Goal: Task Accomplishment & Management: Use online tool/utility

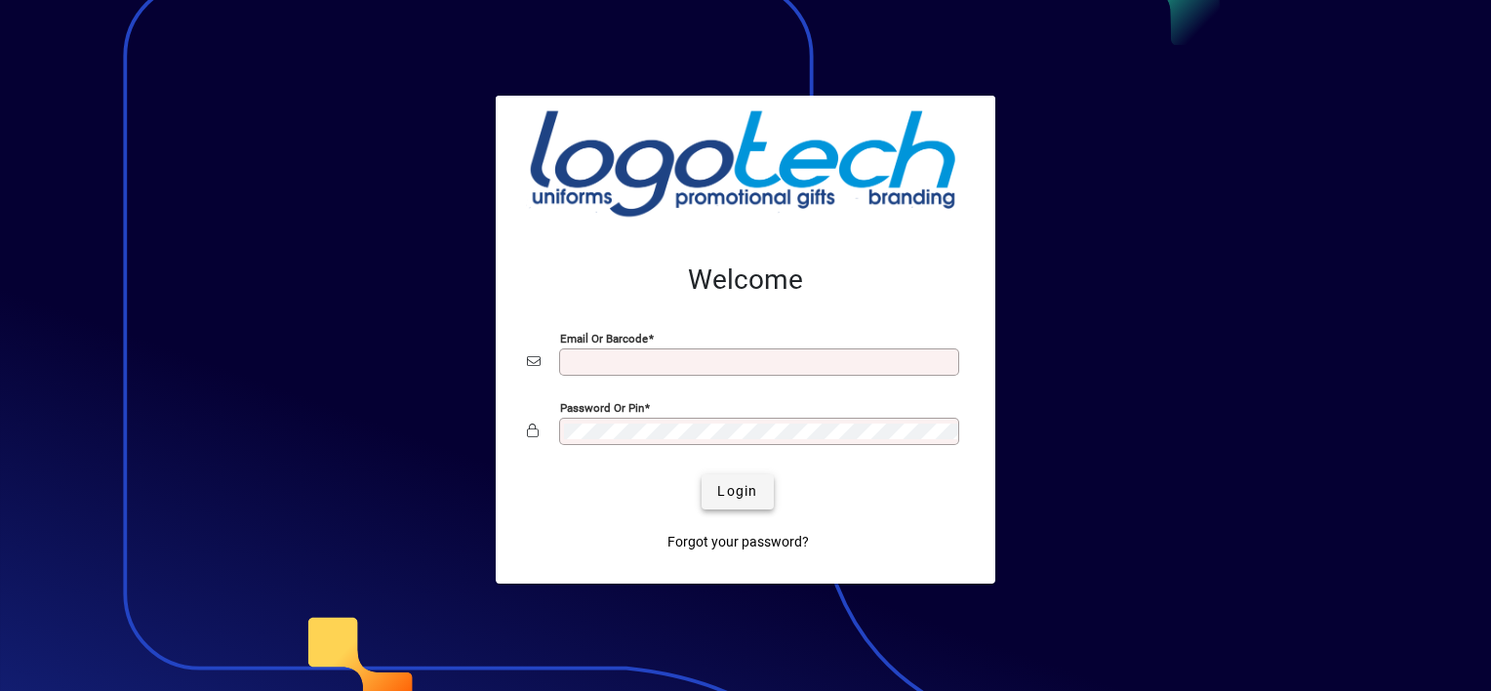
type input "**********"
click at [731, 497] on span "Login" at bounding box center [737, 491] width 40 height 20
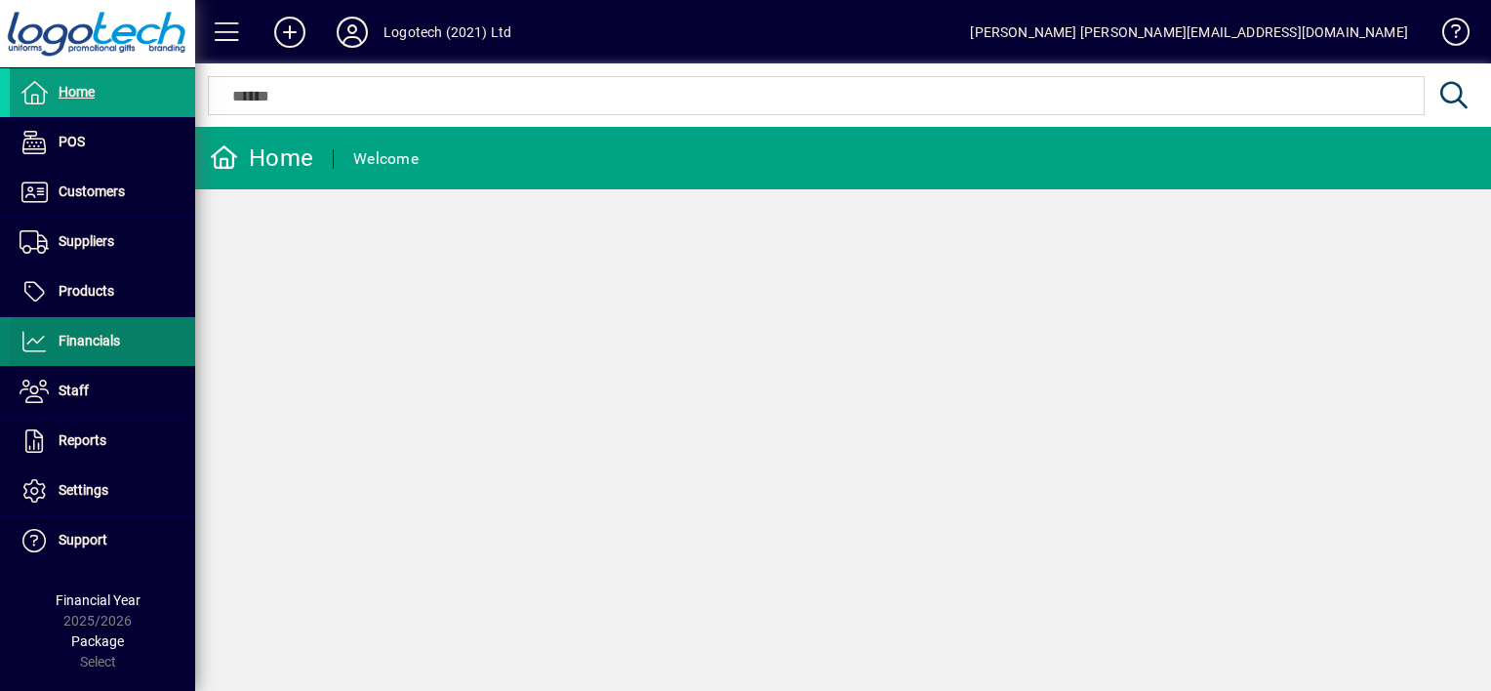
click at [102, 336] on span "Financials" at bounding box center [89, 341] width 61 height 16
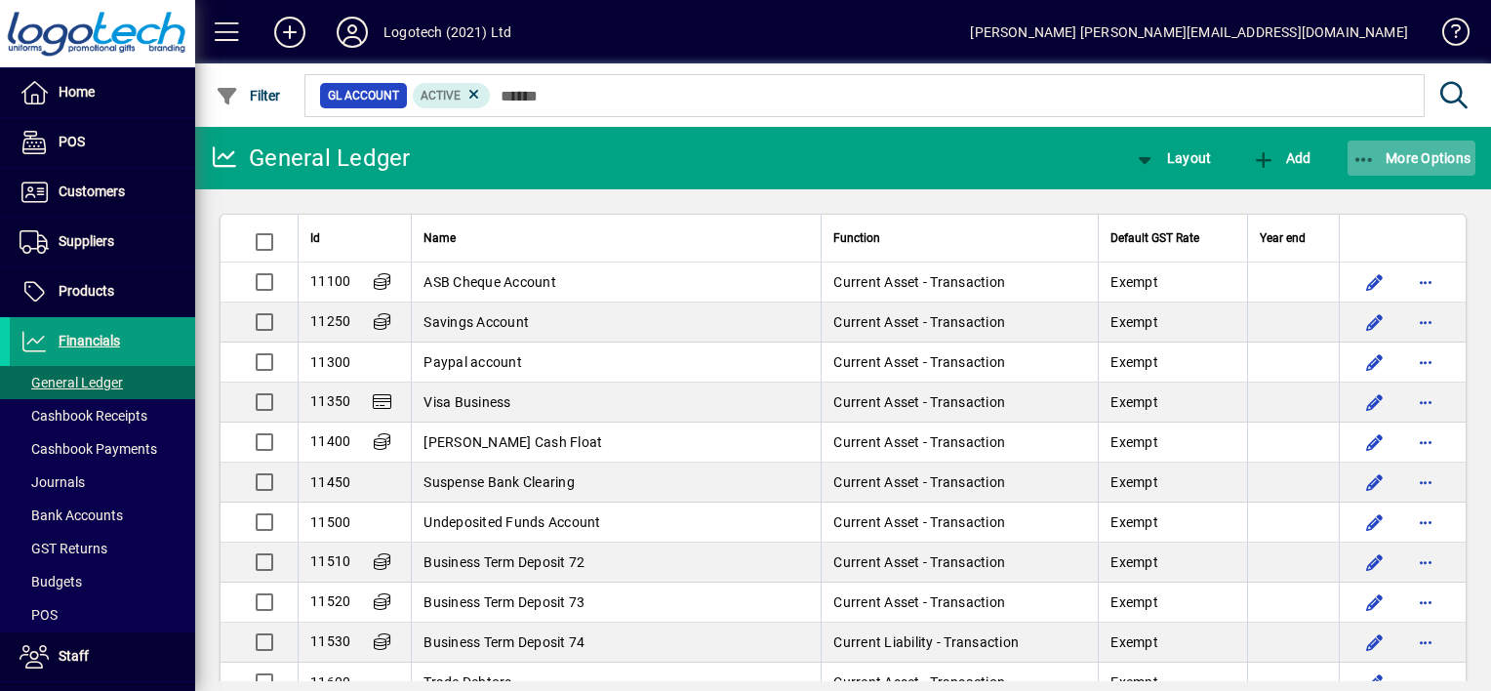
click at [1355, 162] on icon "button" at bounding box center [1365, 160] width 24 height 20
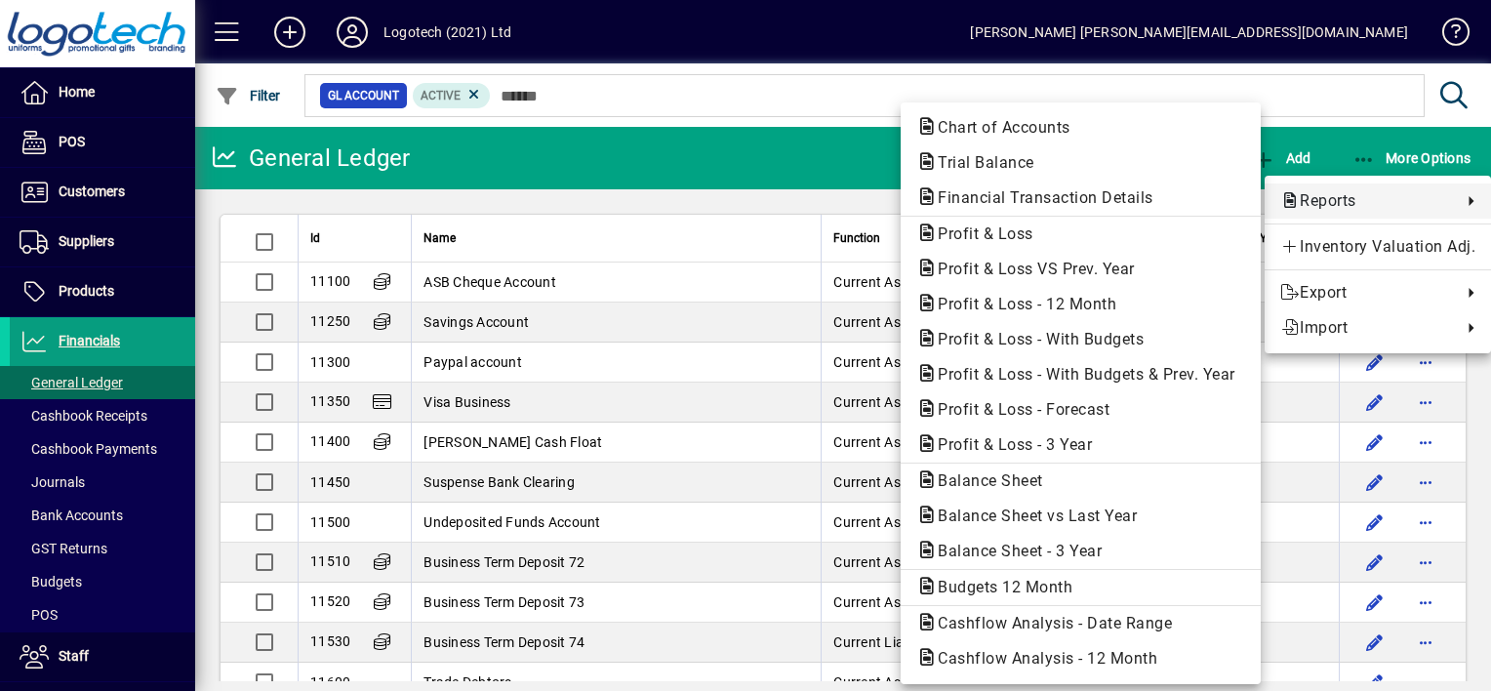
click at [1335, 195] on span "Reports" at bounding box center [1366, 200] width 172 height 23
click at [1067, 265] on span "Profit & Loss VS Prev. Year" at bounding box center [1030, 269] width 228 height 19
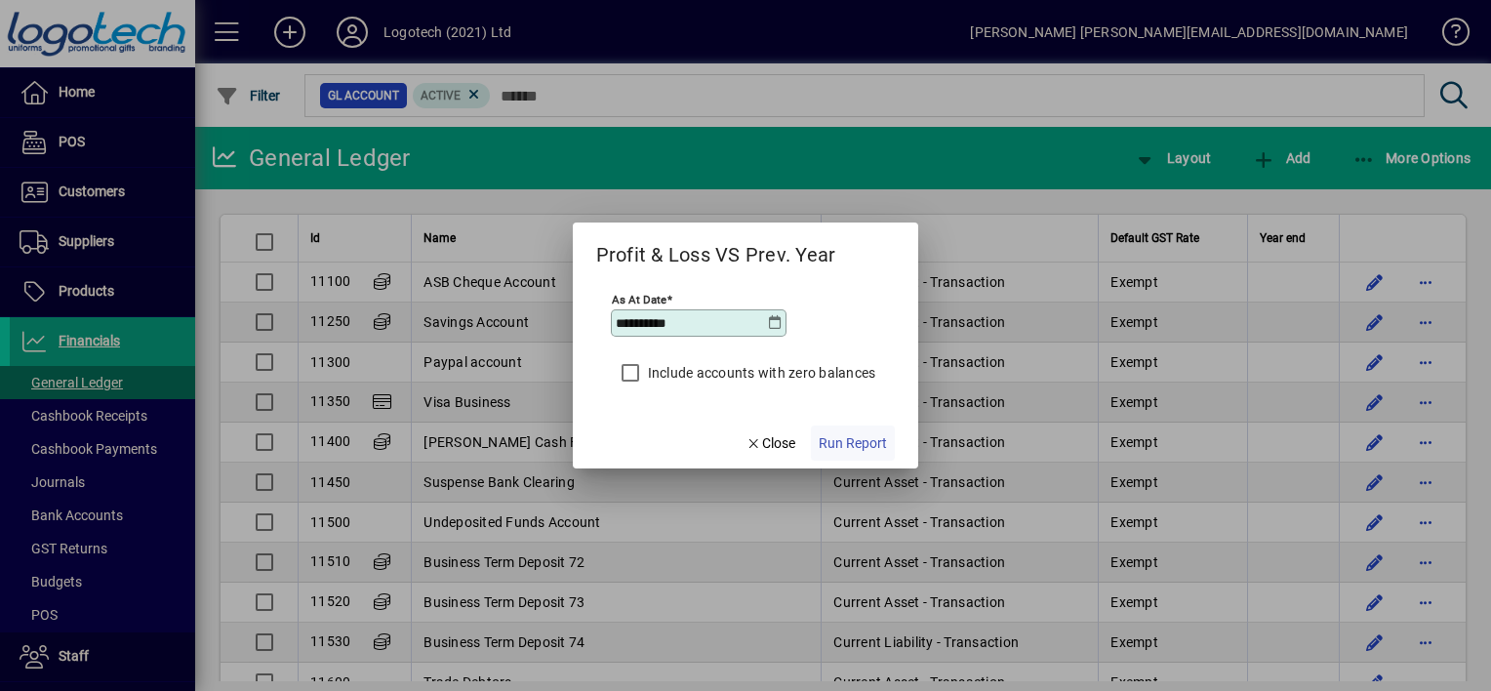
click at [867, 442] on span "Run Report" at bounding box center [853, 443] width 68 height 20
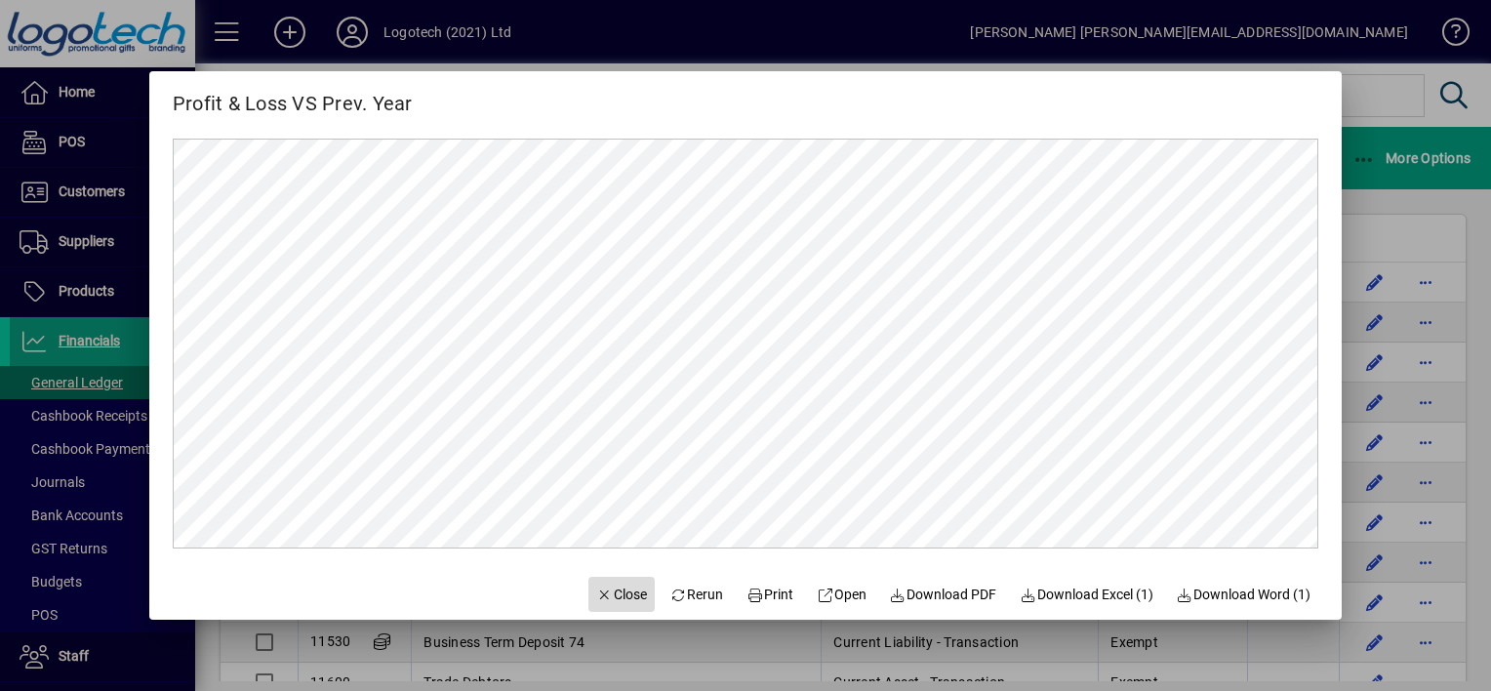
click at [604, 597] on span "Close" at bounding box center [621, 595] width 51 height 20
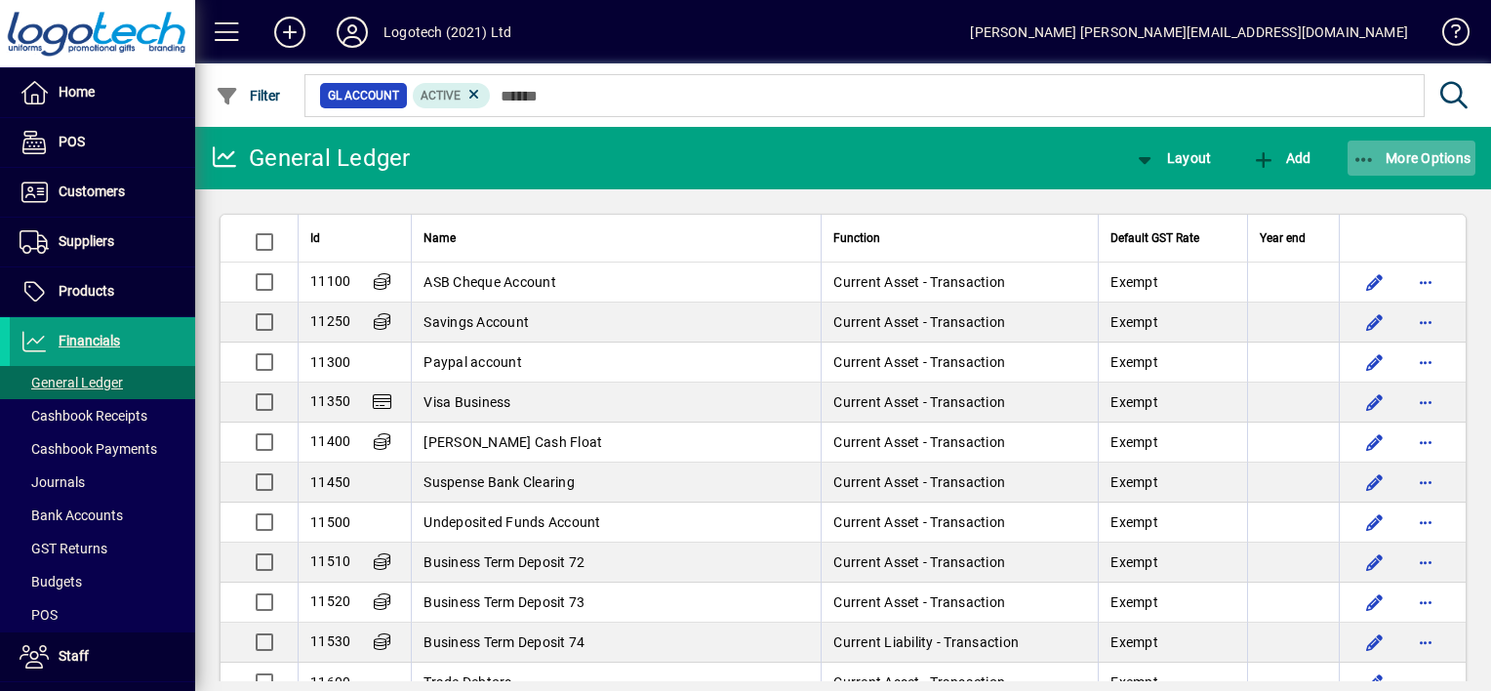
click at [1360, 164] on icon "button" at bounding box center [1365, 160] width 24 height 20
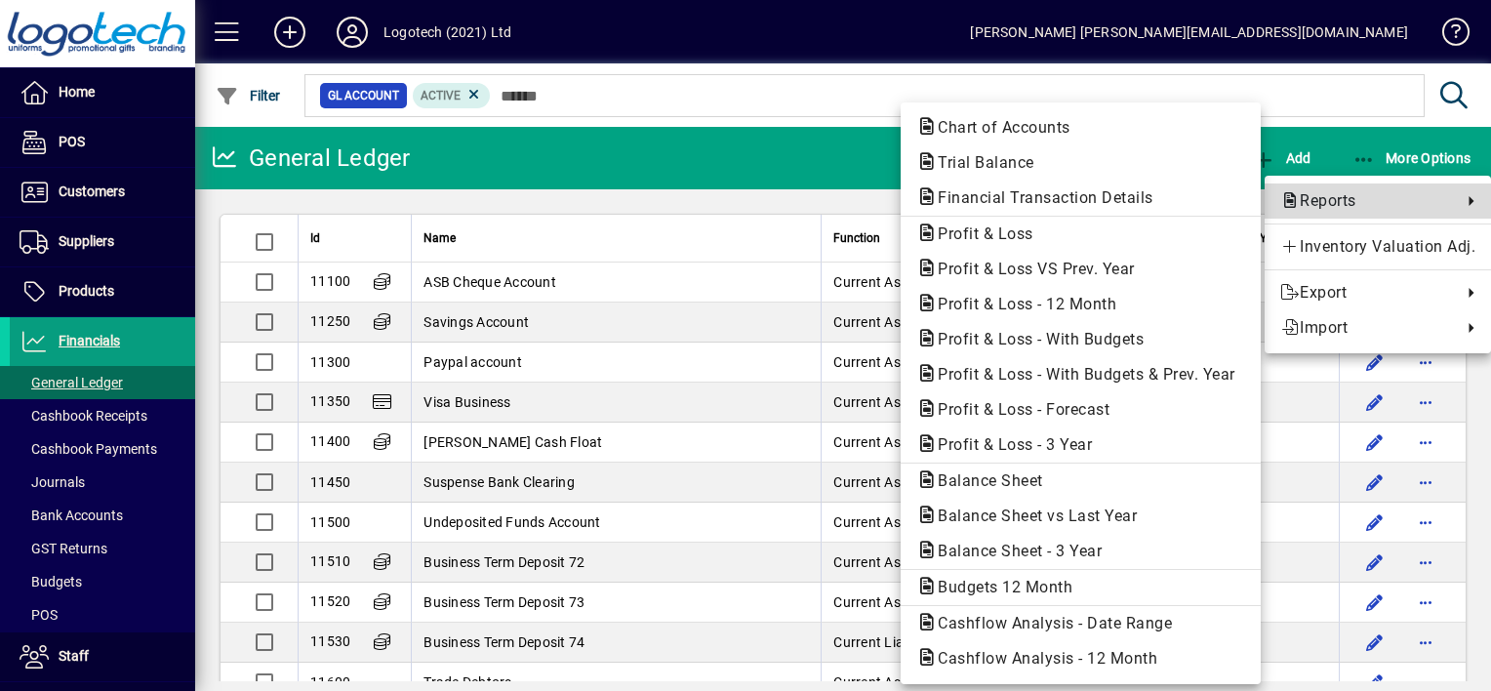
click at [1322, 202] on span "Reports" at bounding box center [1366, 200] width 172 height 23
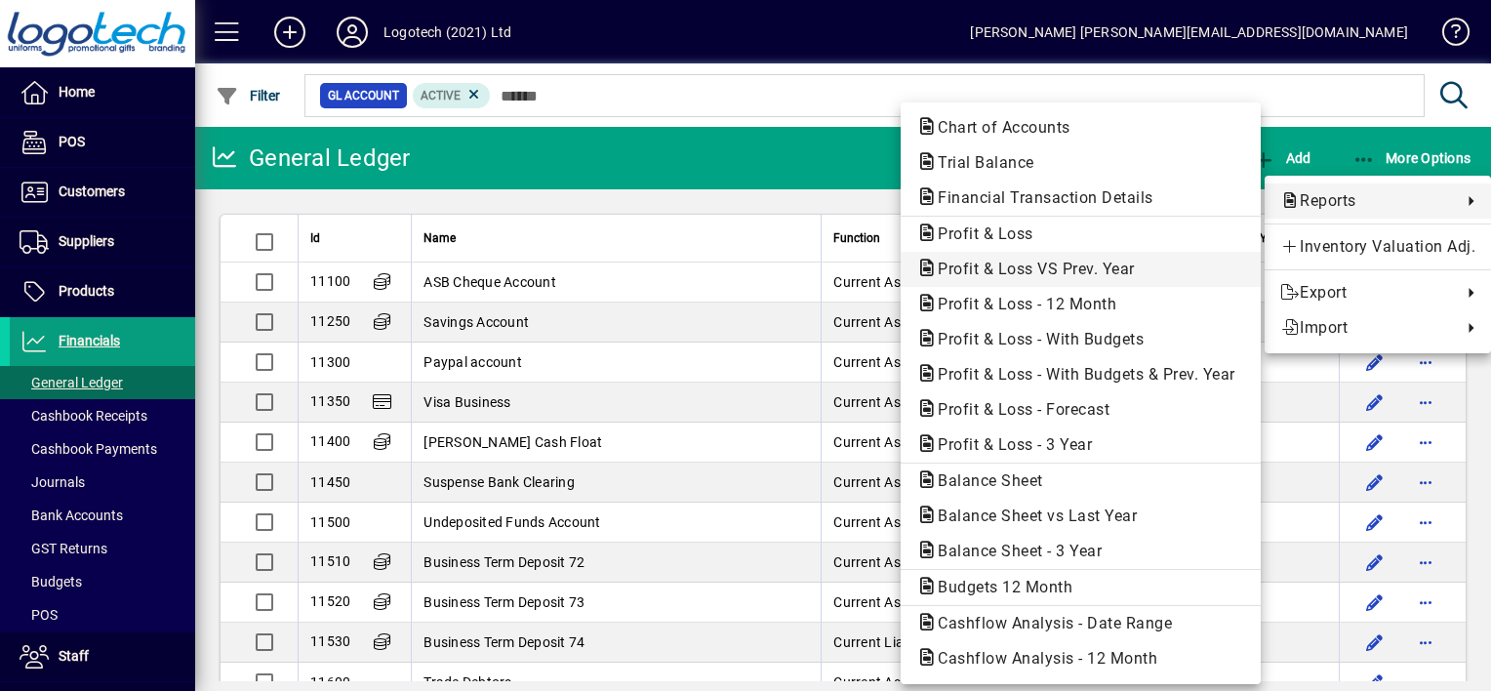
click at [1035, 274] on span "Profit & Loss VS Prev. Year" at bounding box center [1030, 269] width 228 height 19
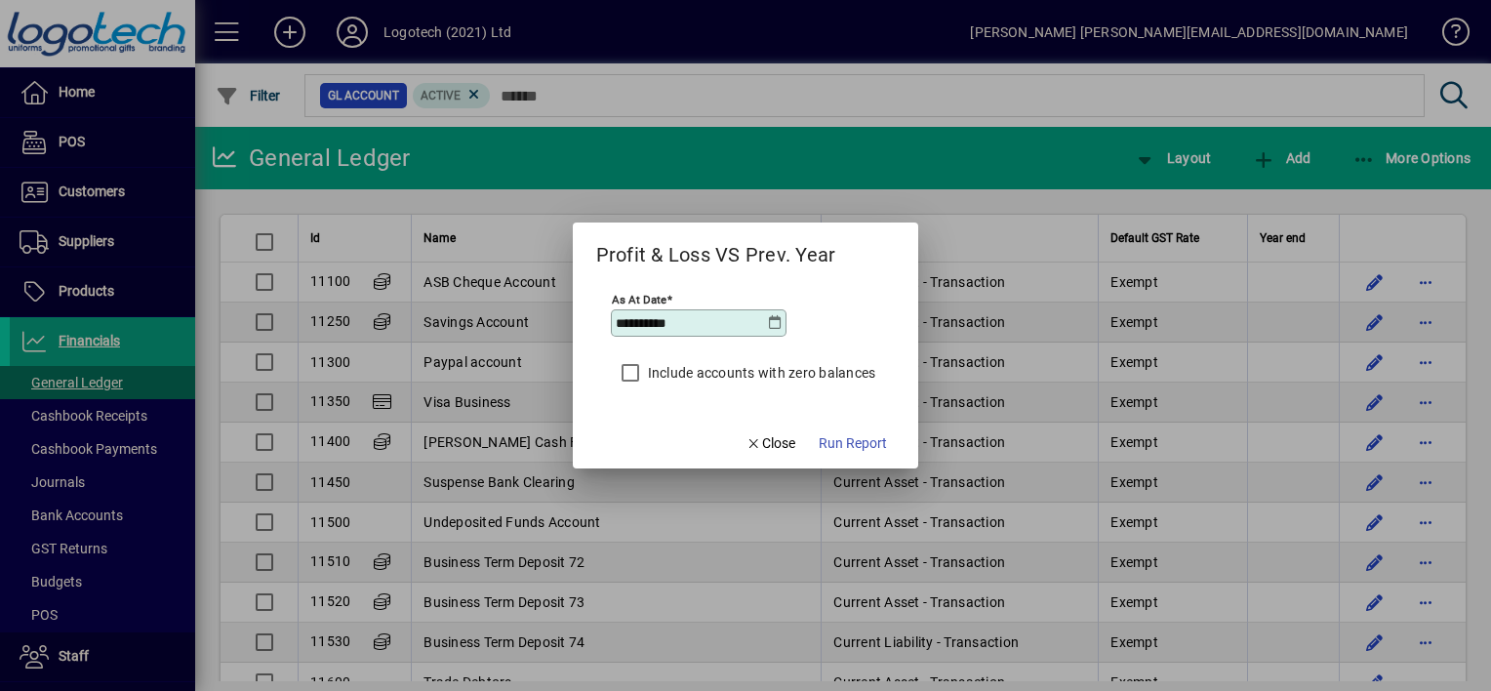
click at [767, 322] on icon at bounding box center [775, 323] width 16 height 16
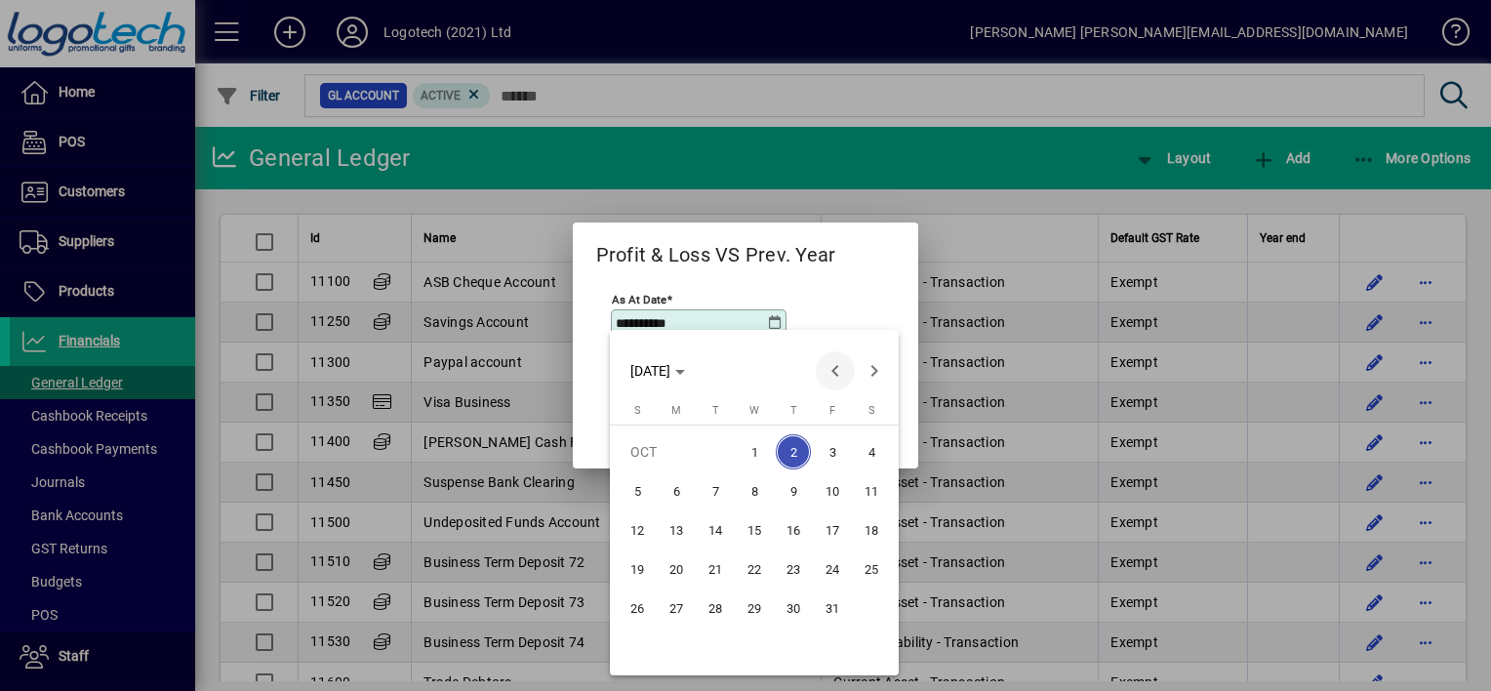
click at [832, 367] on span "Previous month" at bounding box center [835, 370] width 39 height 39
click at [715, 638] on span "30" at bounding box center [715, 647] width 35 height 35
type input "**********"
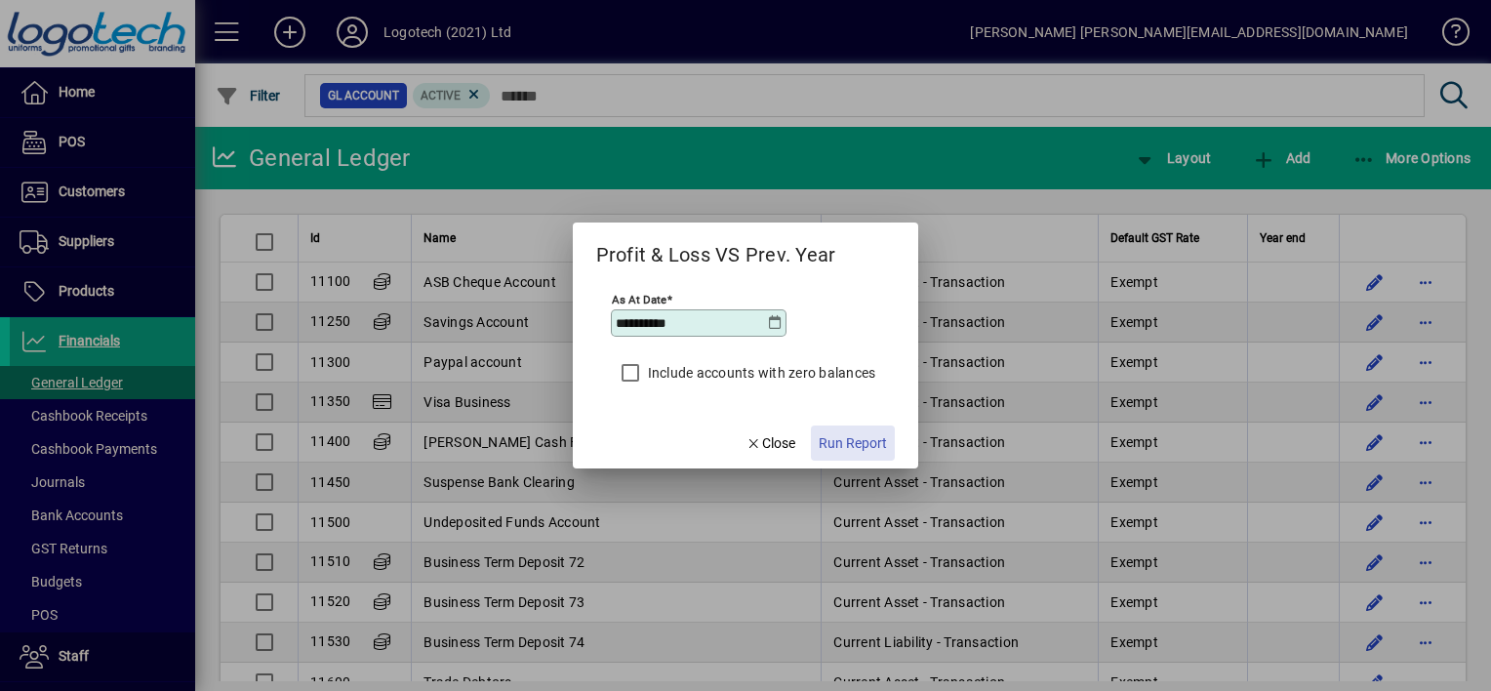
click at [863, 438] on span "Run Report" at bounding box center [853, 443] width 68 height 20
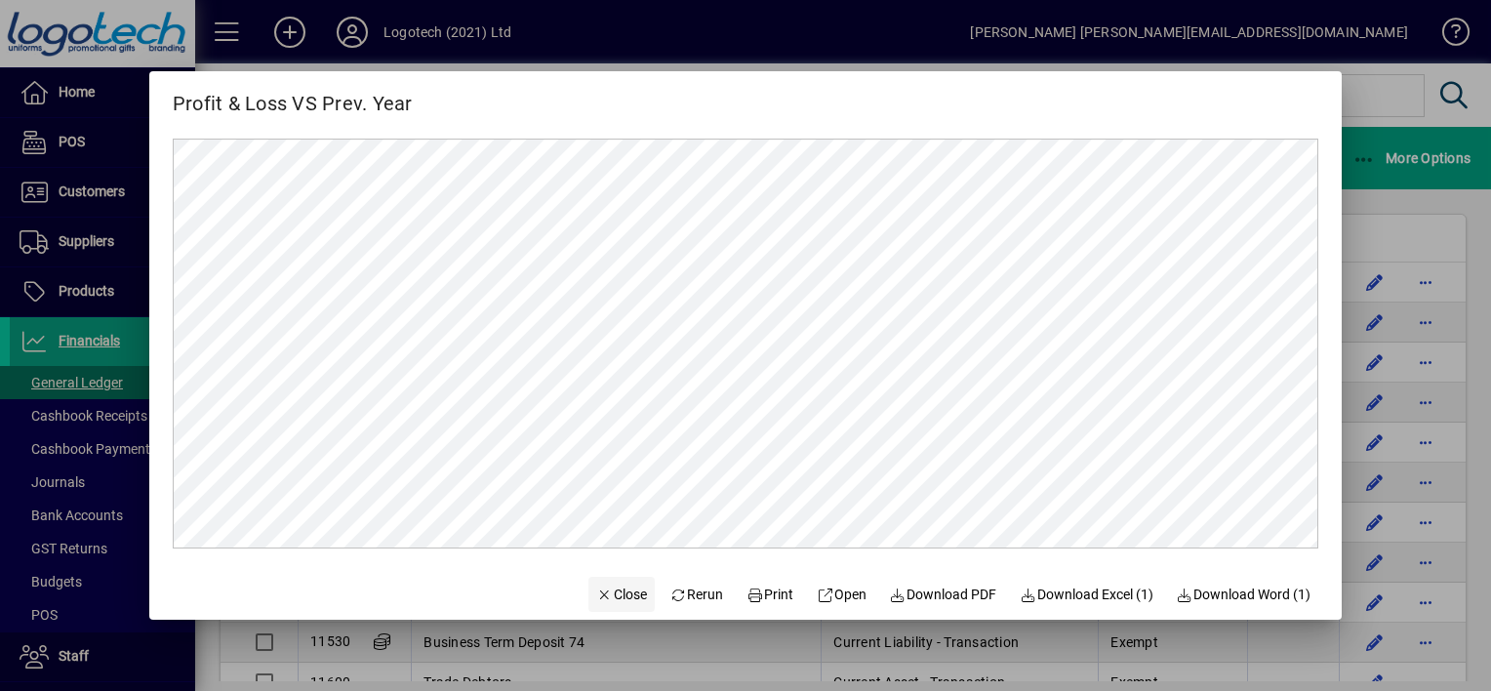
click at [620, 589] on span "Close" at bounding box center [621, 595] width 51 height 20
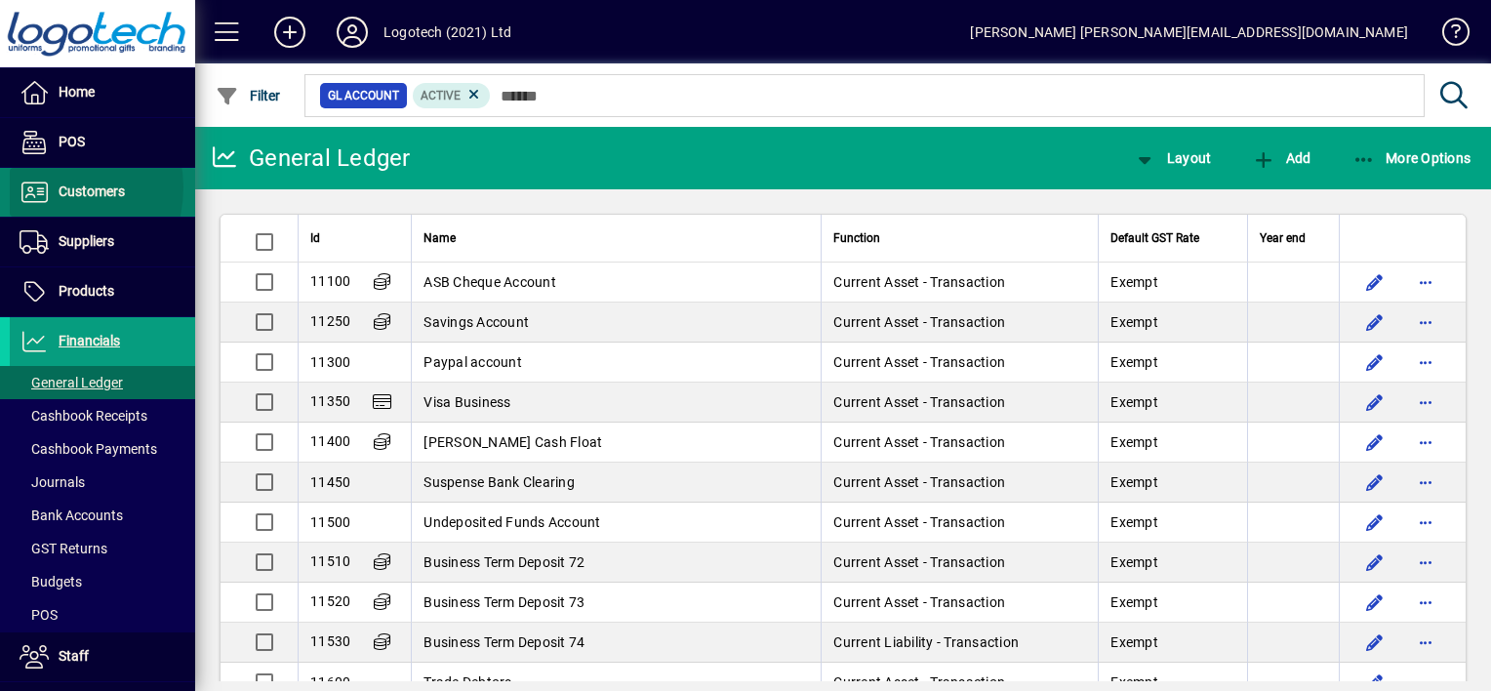
click at [47, 187] on icon at bounding box center [34, 192] width 29 height 23
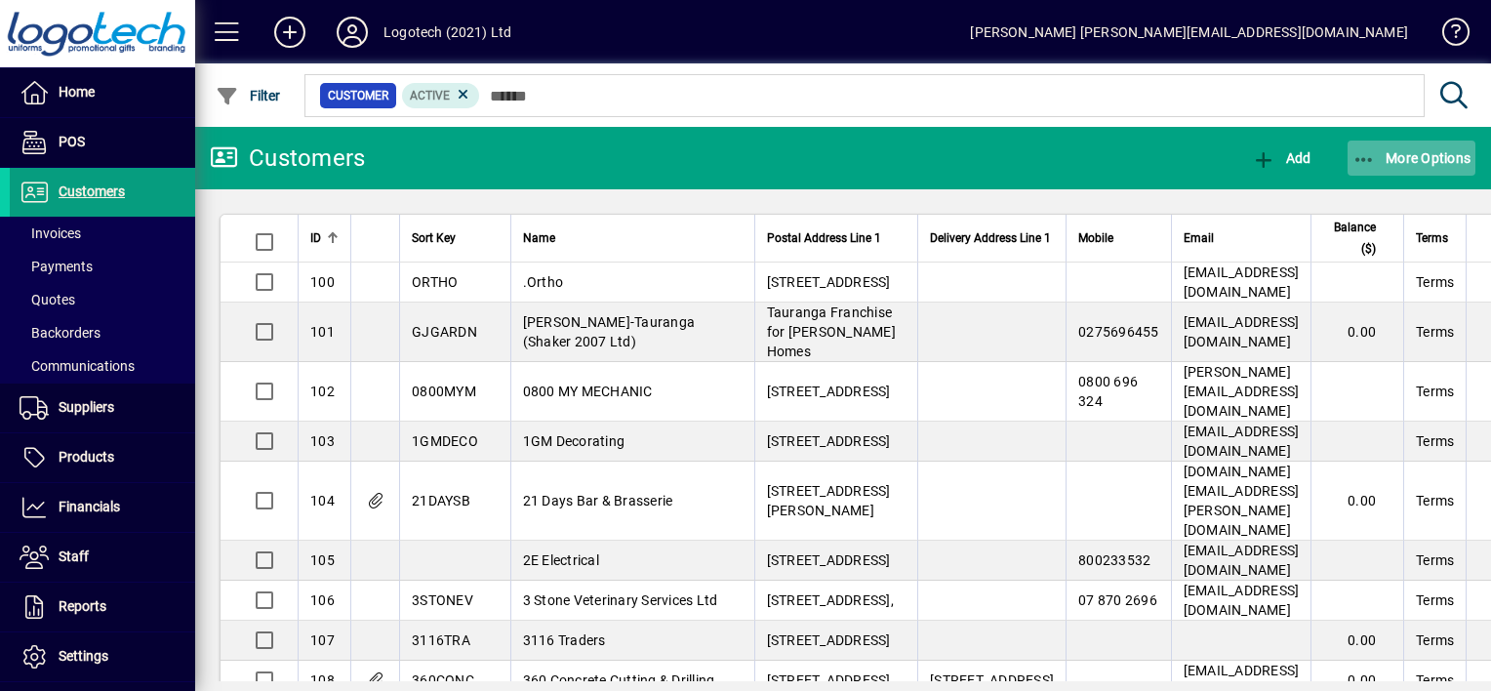
click at [1362, 166] on icon "button" at bounding box center [1365, 160] width 24 height 20
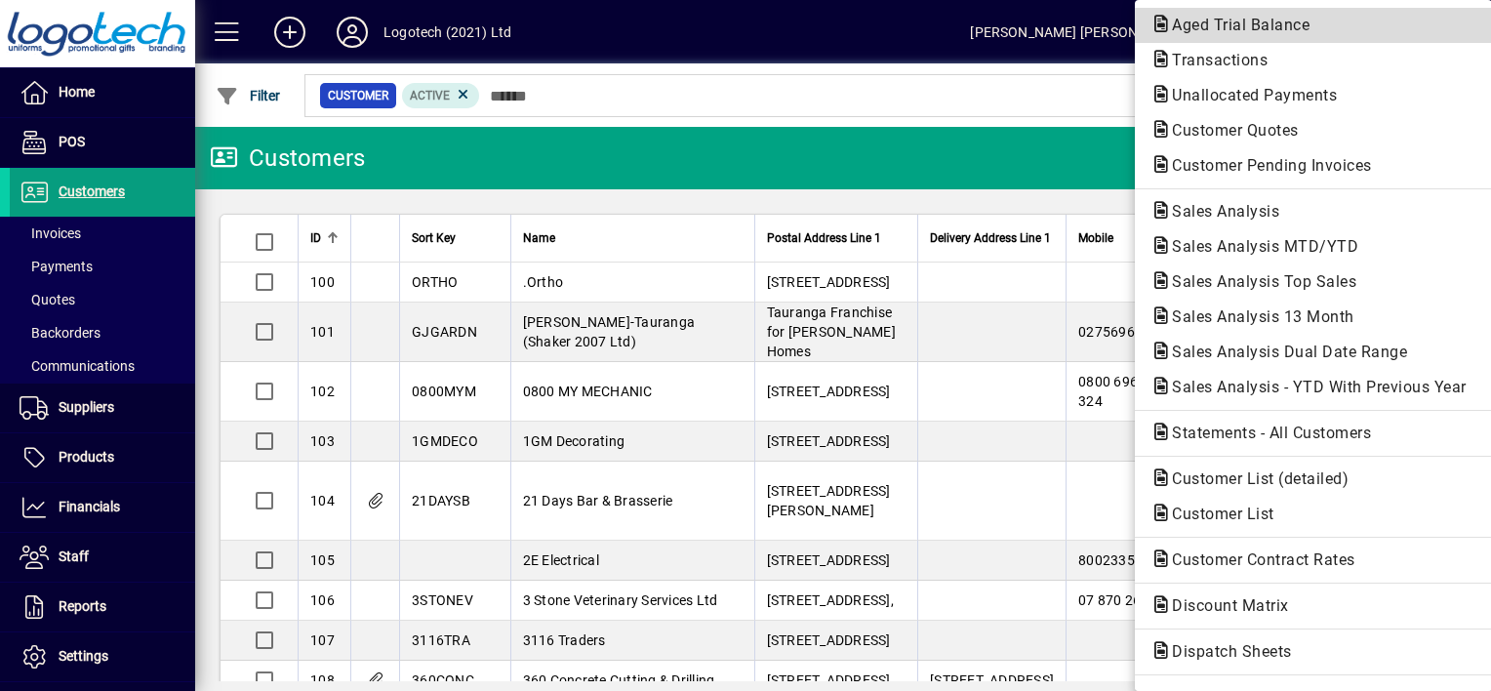
click at [1226, 16] on span "Aged Trial Balance" at bounding box center [1235, 25] width 169 height 19
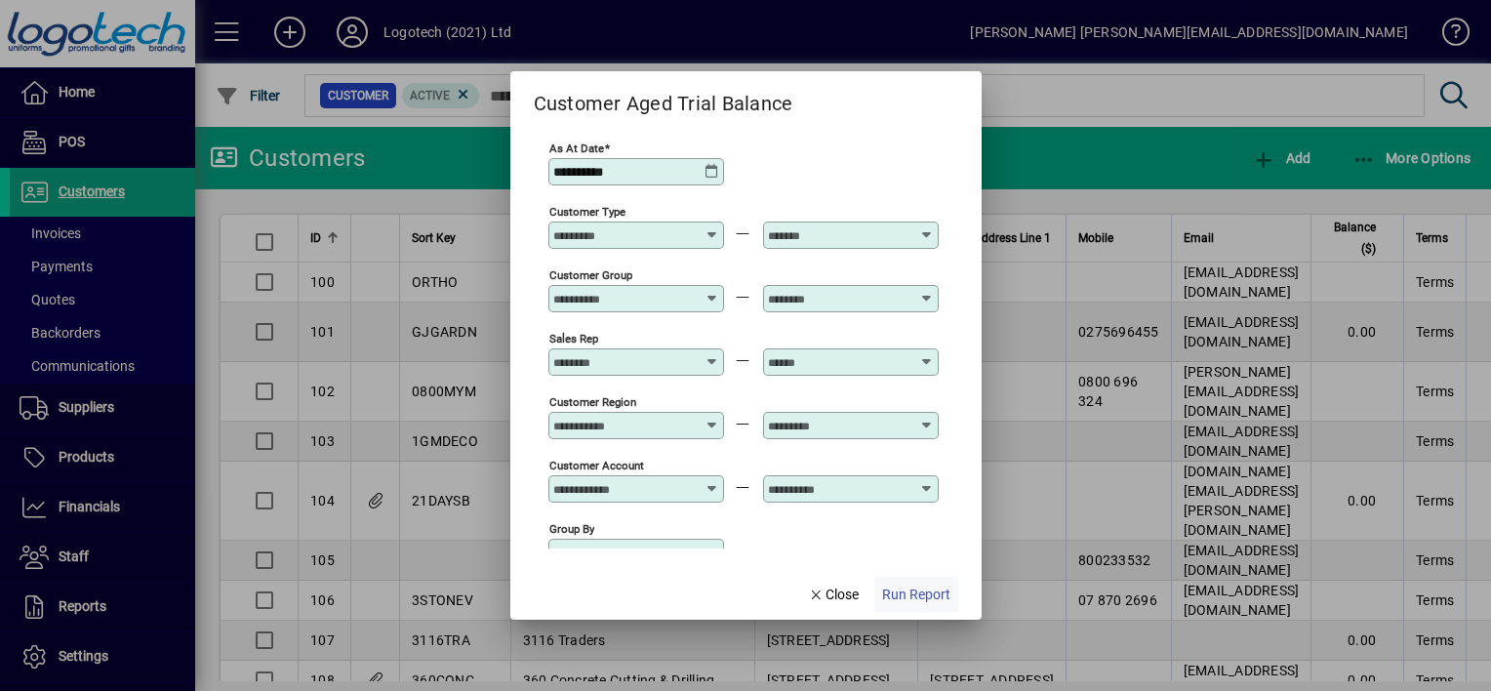
click at [888, 585] on span "Run Report" at bounding box center [916, 595] width 68 height 20
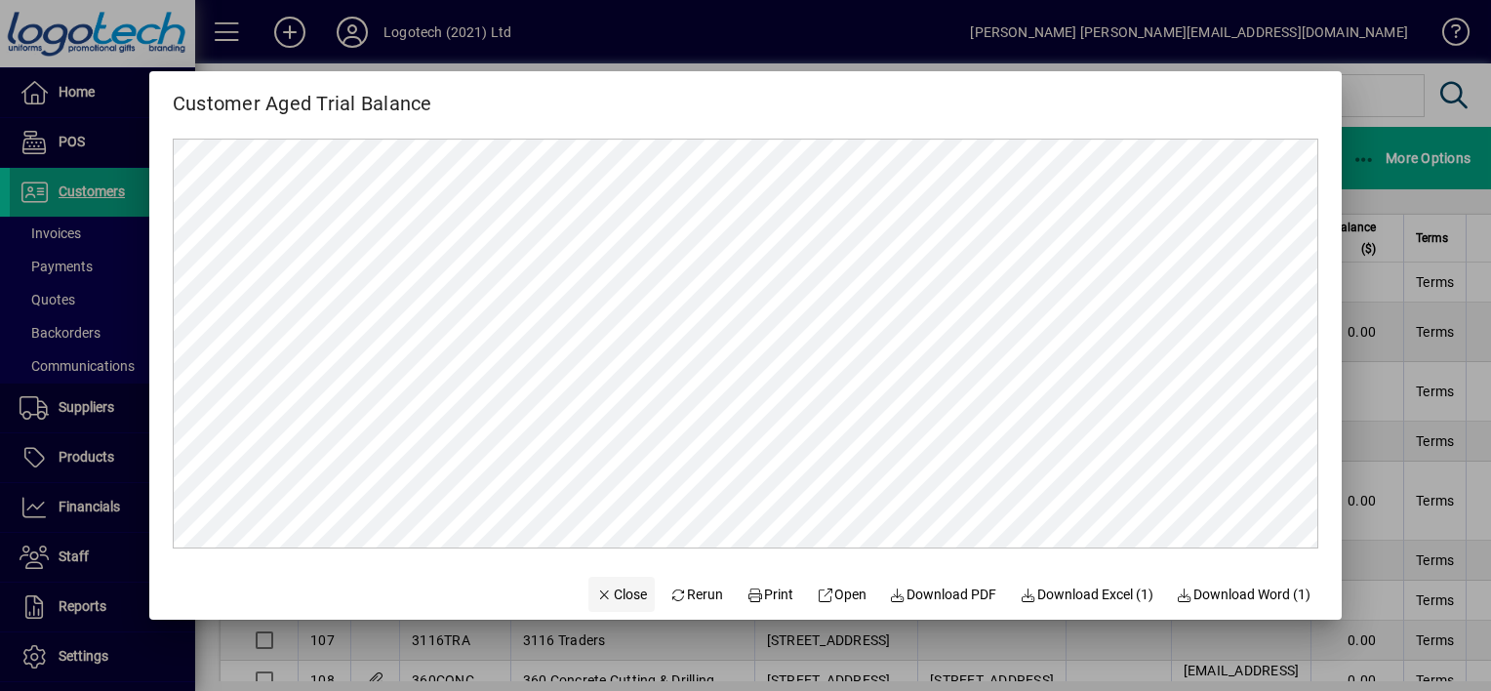
click at [623, 599] on span "Close" at bounding box center [621, 595] width 51 height 20
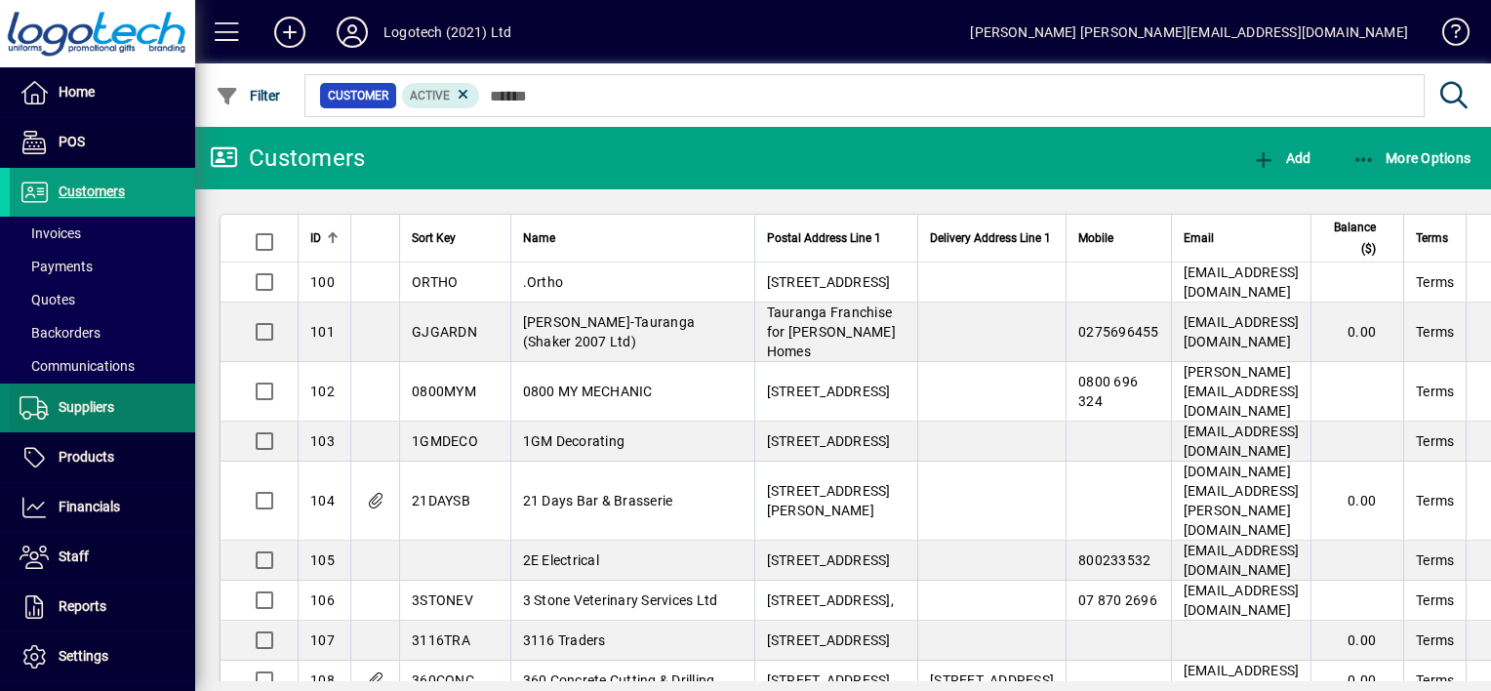
click at [100, 404] on span "Suppliers" at bounding box center [87, 407] width 56 height 16
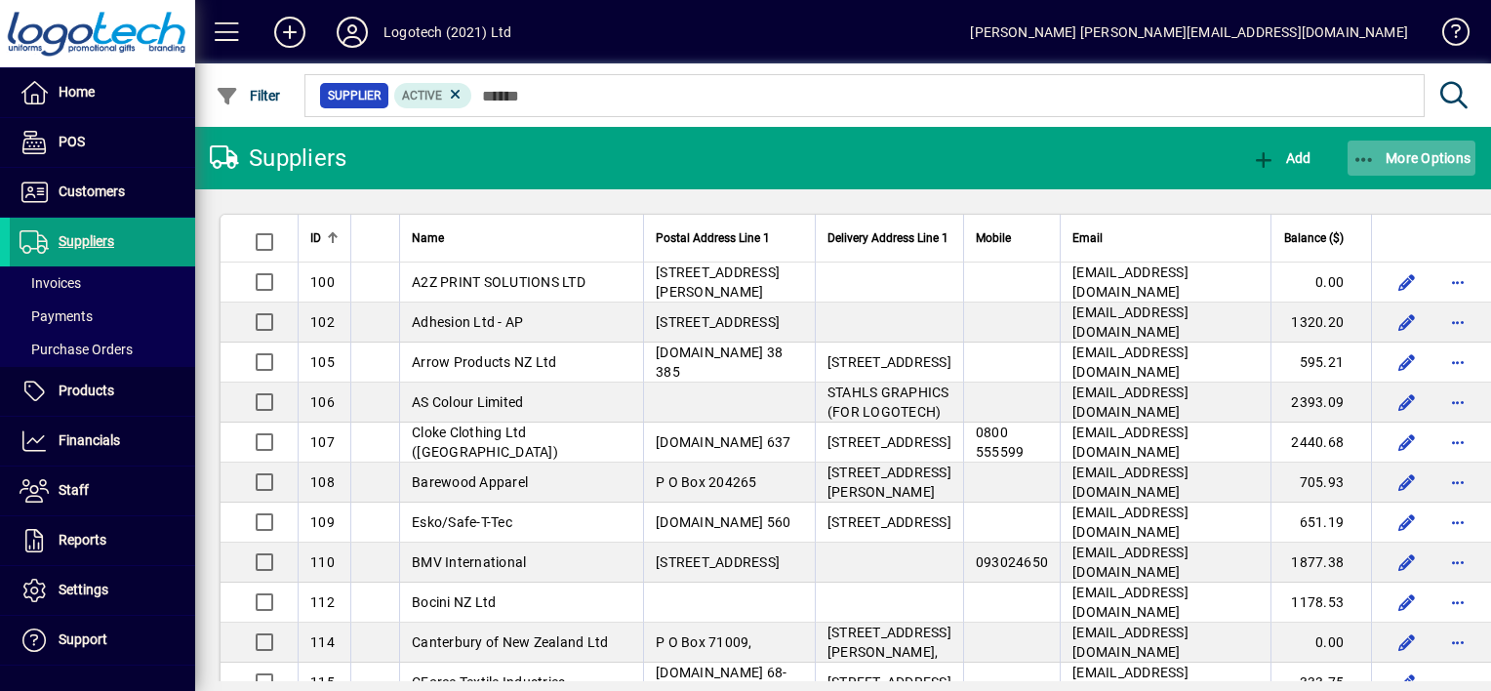
click at [1355, 160] on icon "button" at bounding box center [1365, 160] width 24 height 20
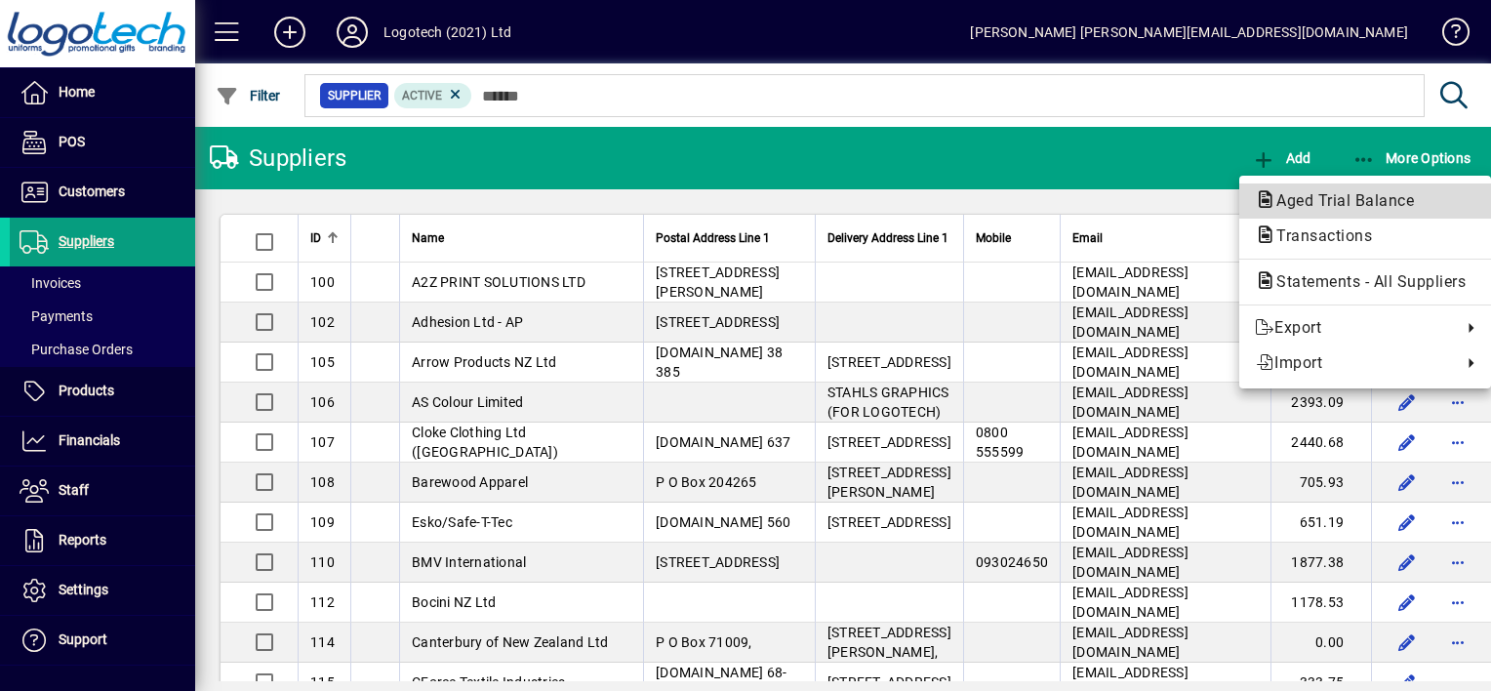
click at [1320, 203] on span "Aged Trial Balance" at bounding box center [1339, 200] width 169 height 19
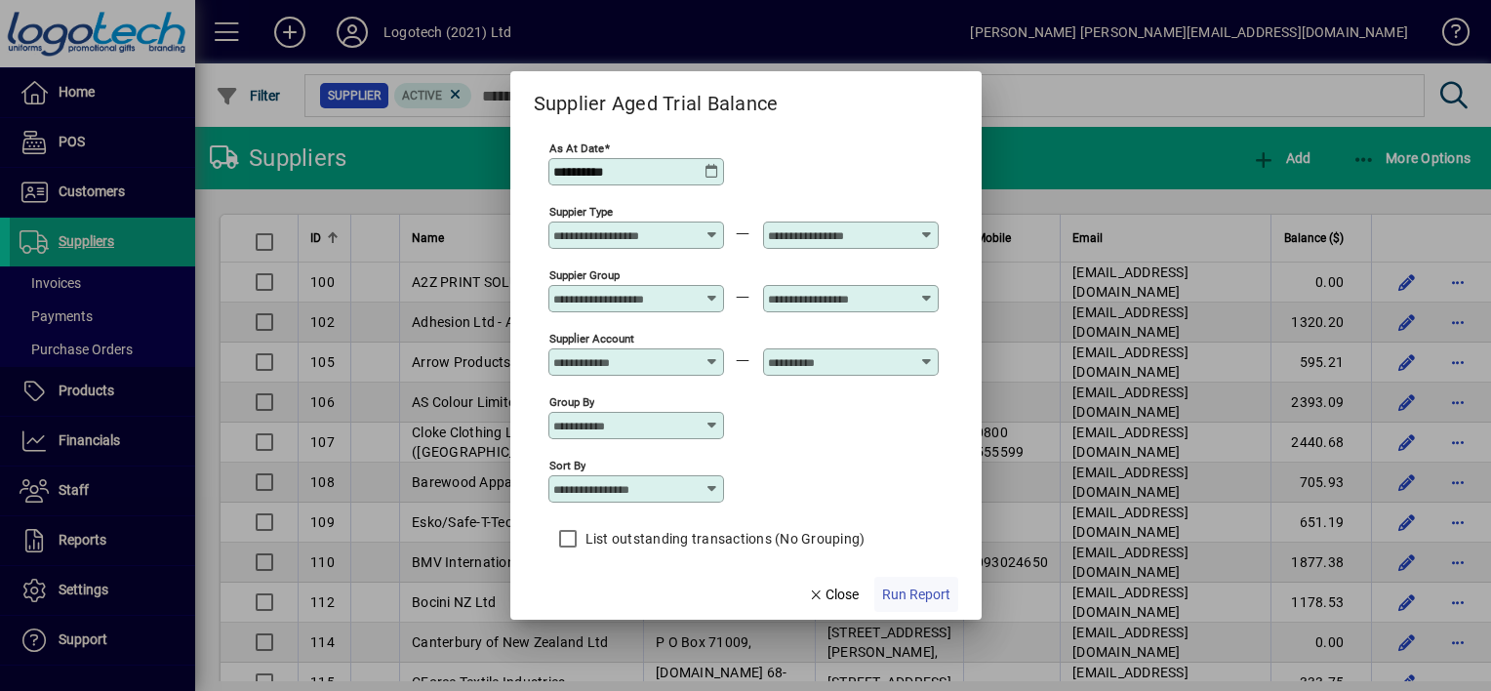
click at [889, 589] on span "Run Report" at bounding box center [916, 595] width 68 height 20
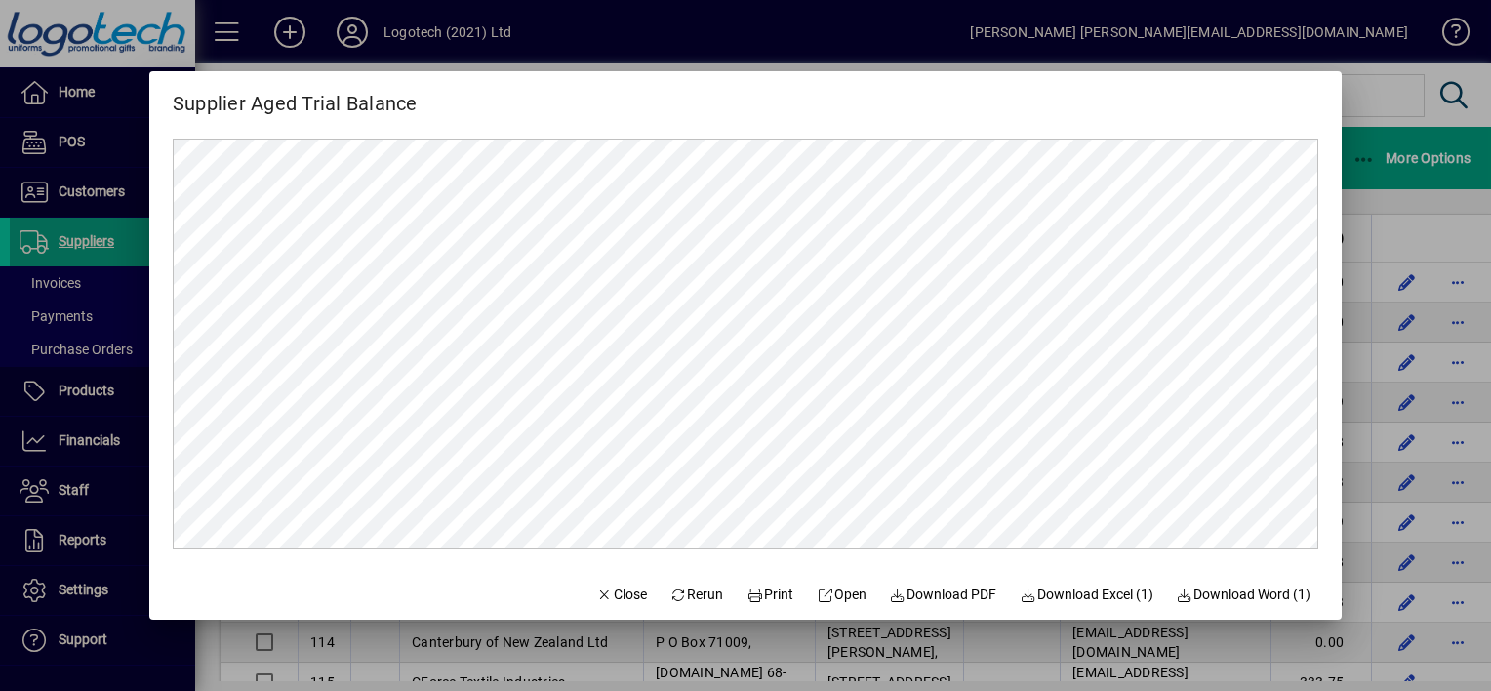
click at [1320, 523] on mat-dialog-content at bounding box center [745, 343] width 1193 height 449
click at [596, 593] on span "Close" at bounding box center [621, 595] width 51 height 20
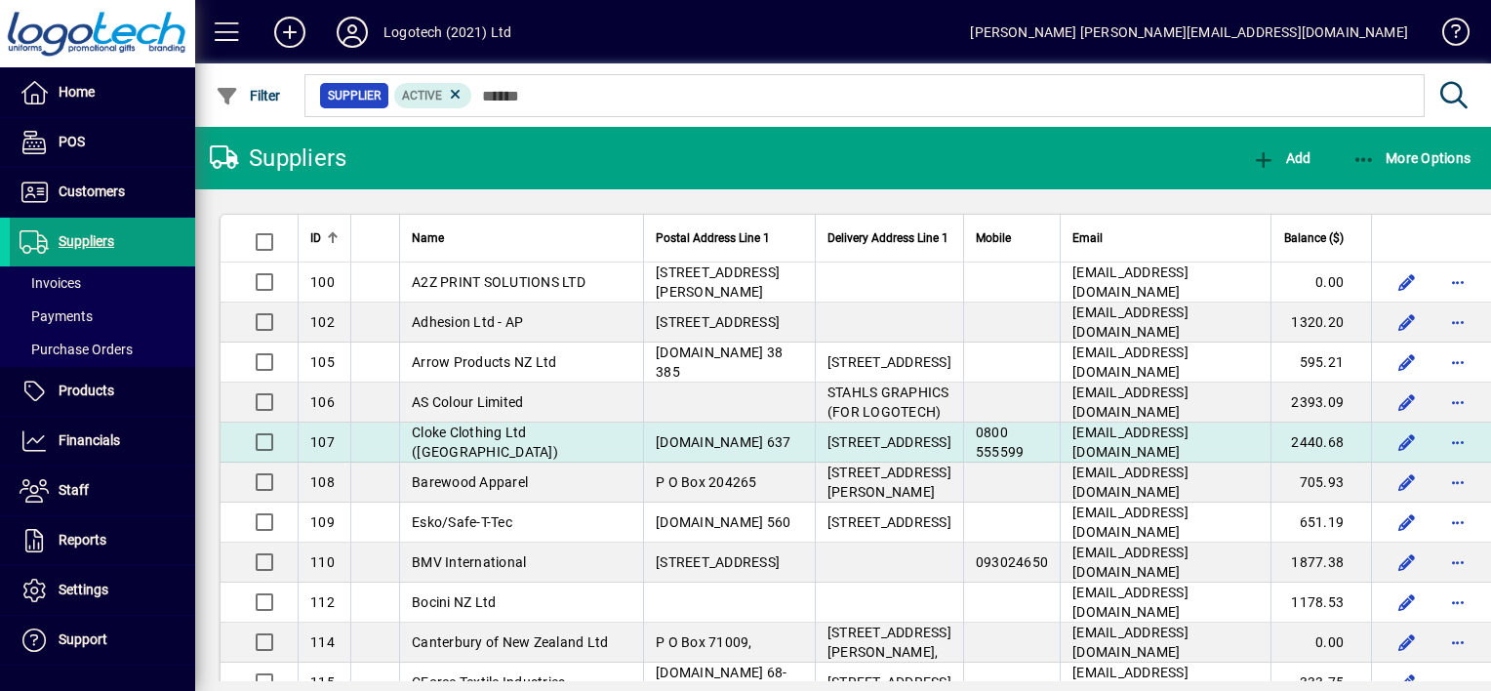
scroll to position [277, 0]
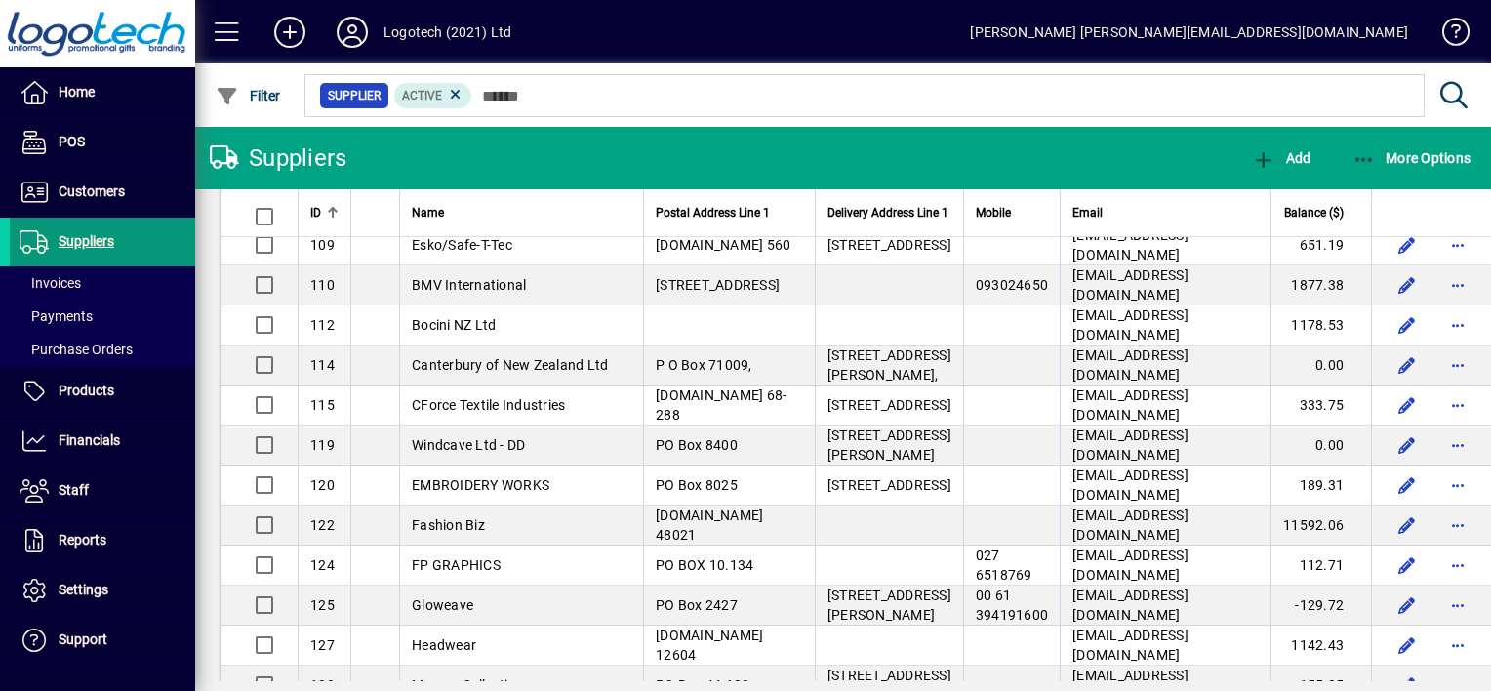
click at [90, 236] on span "Suppliers" at bounding box center [87, 241] width 56 height 16
click at [1370, 159] on icon "button" at bounding box center [1365, 160] width 24 height 20
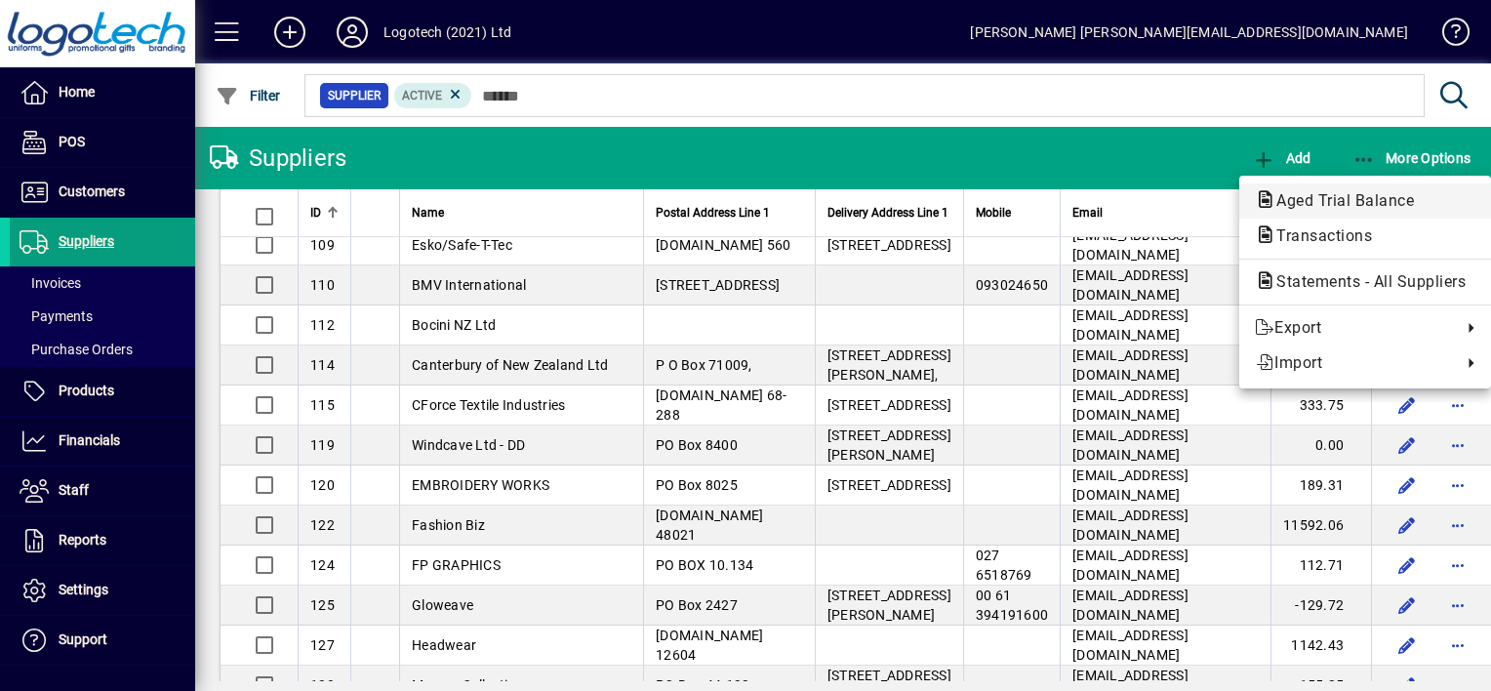
click at [1335, 202] on span "Aged Trial Balance" at bounding box center [1339, 200] width 169 height 19
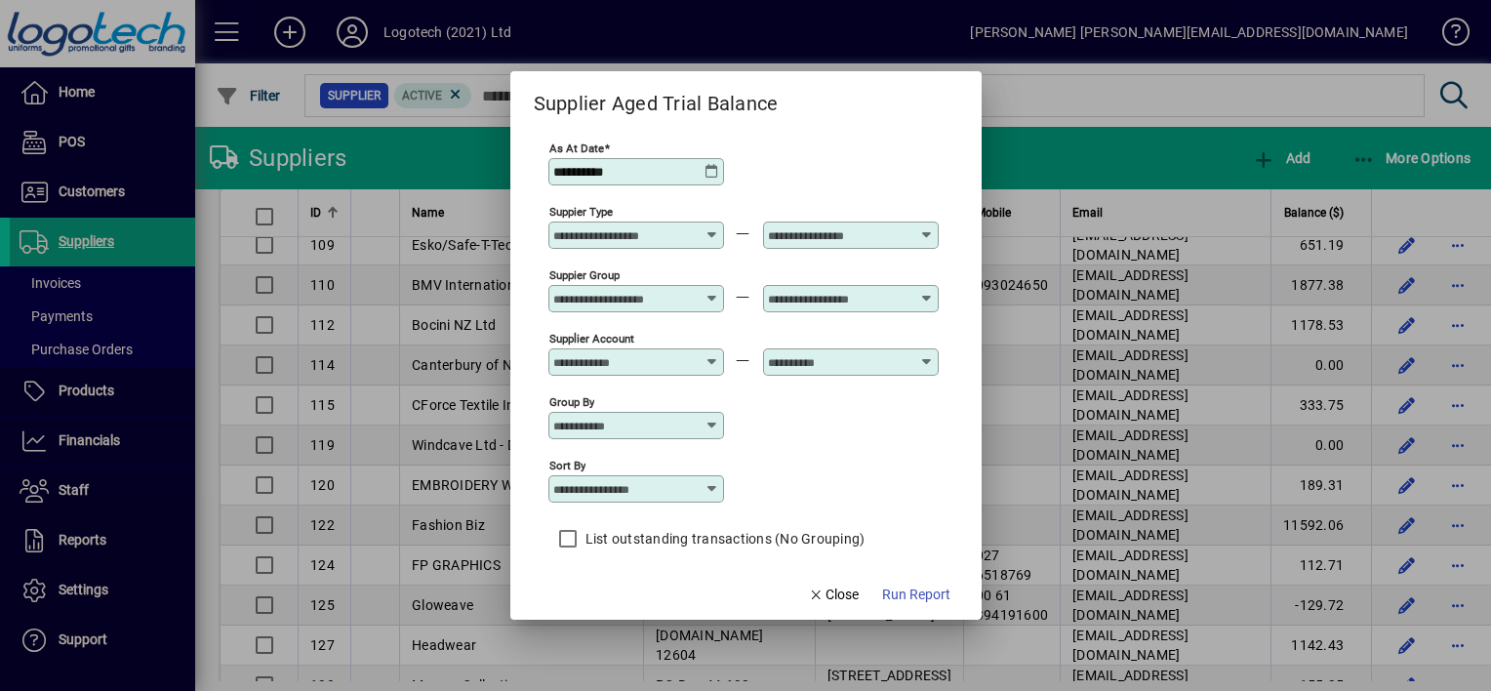
click at [712, 167] on icon at bounding box center [713, 172] width 16 height 16
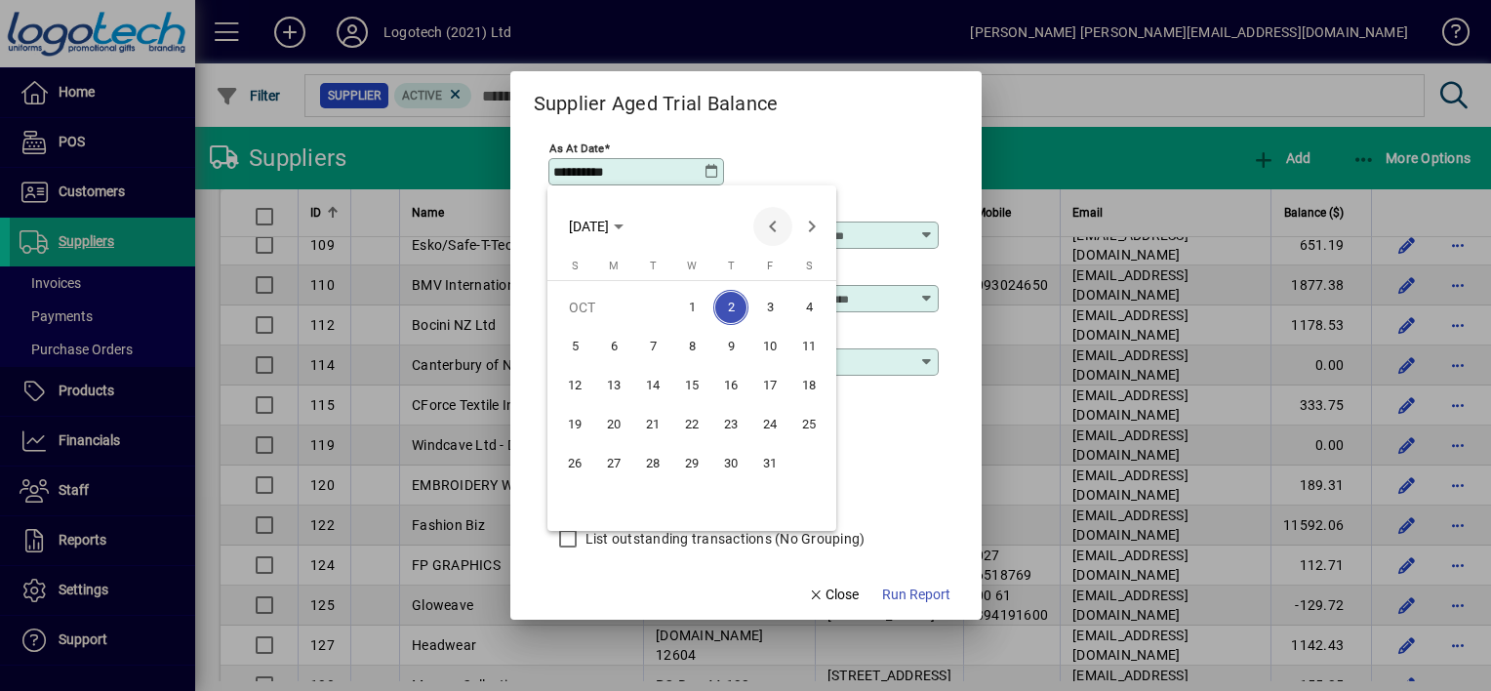
click at [768, 230] on span "Previous month" at bounding box center [772, 226] width 39 height 39
click at [651, 496] on span "30" at bounding box center [652, 502] width 35 height 35
type input "**********"
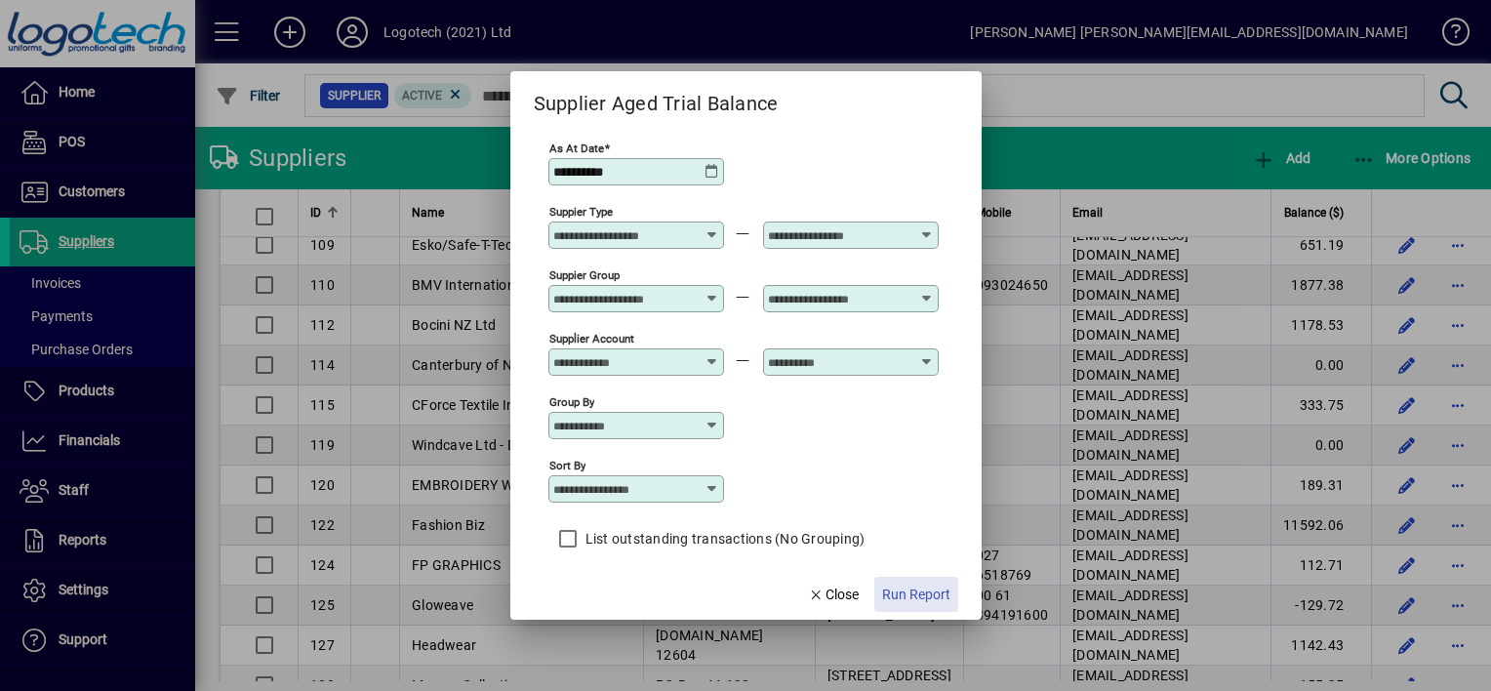
click at [893, 587] on span "Run Report" at bounding box center [916, 595] width 68 height 20
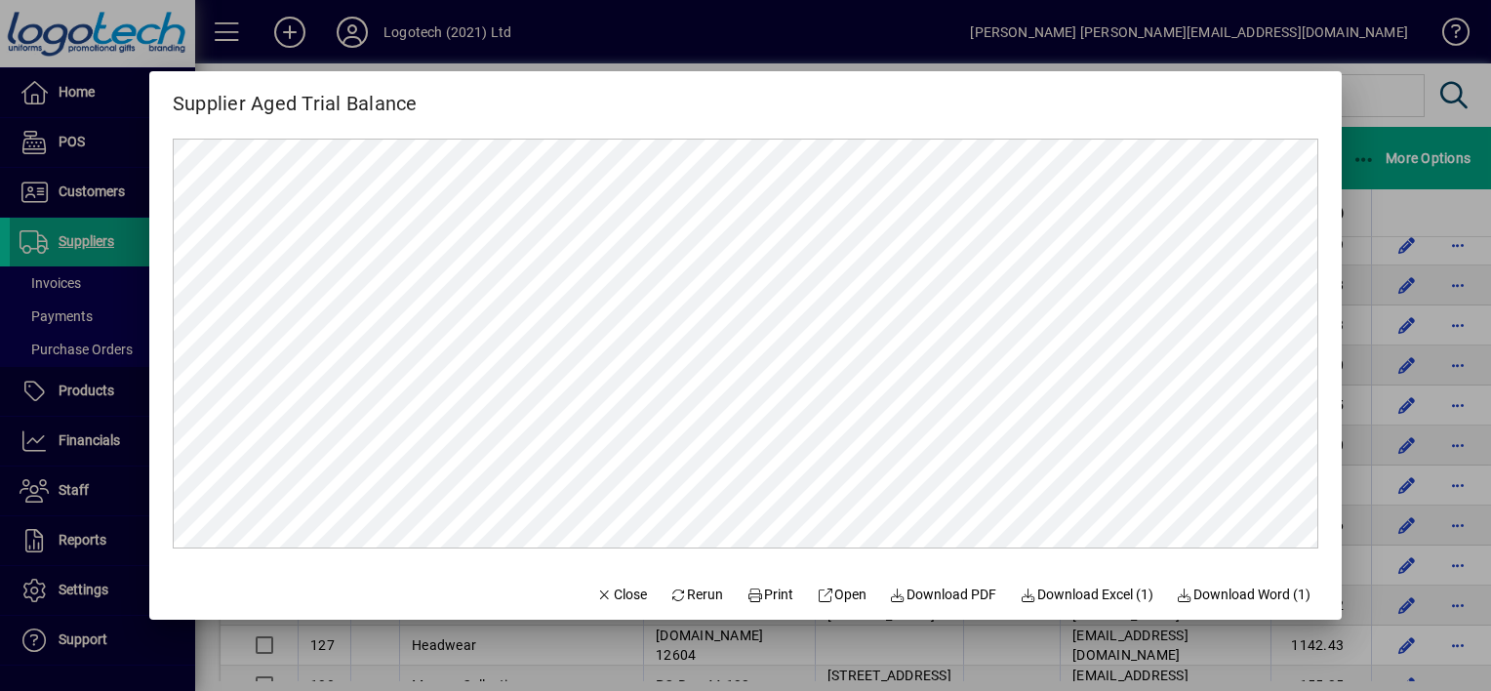
scroll to position [0, 0]
click at [612, 597] on span "Close" at bounding box center [621, 595] width 51 height 20
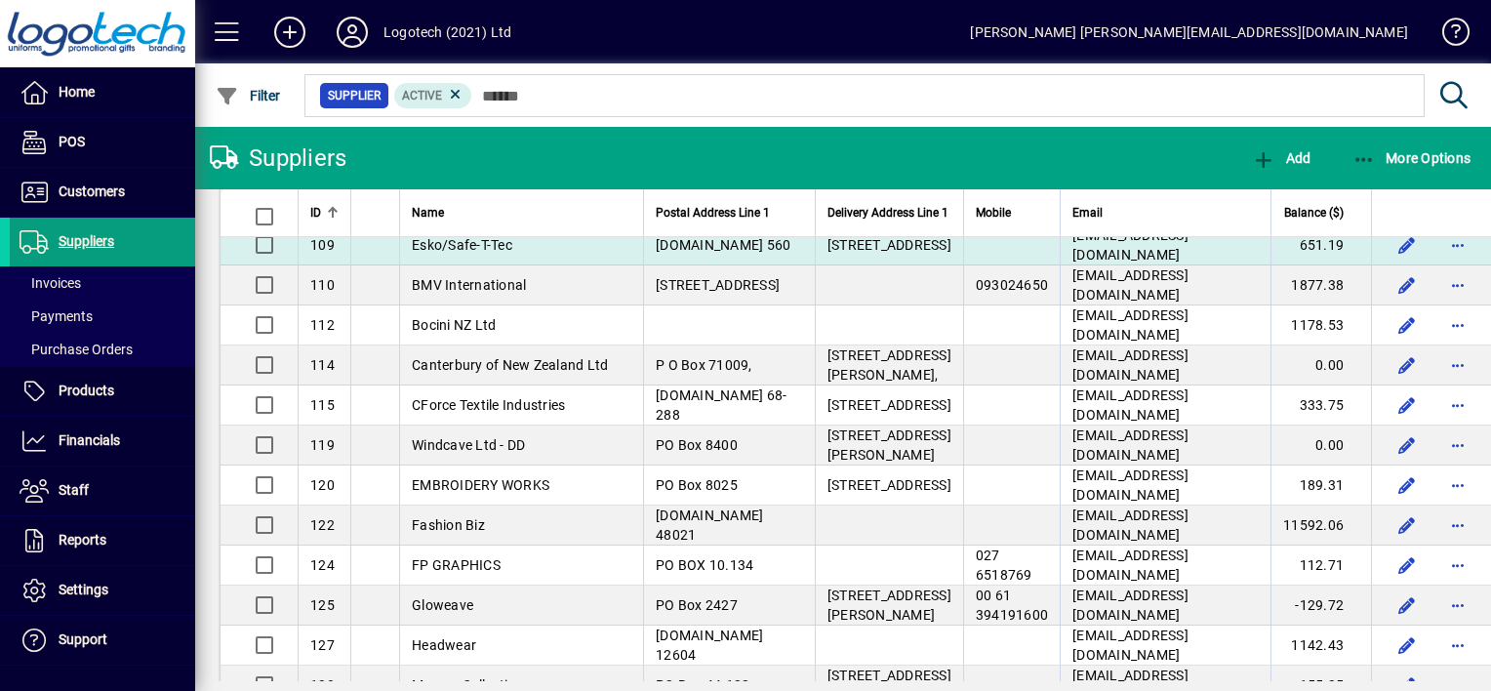
scroll to position [355, 0]
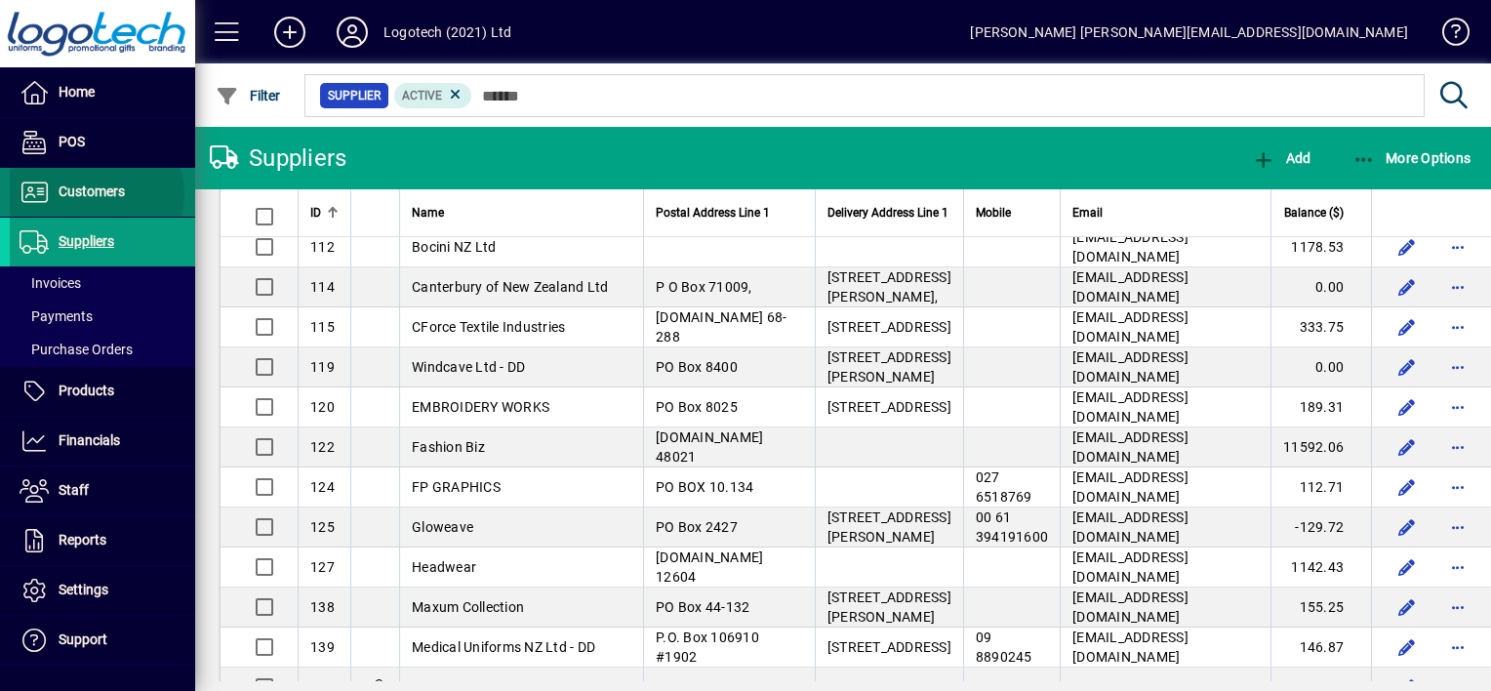
click at [86, 194] on span "Customers" at bounding box center [92, 191] width 66 height 16
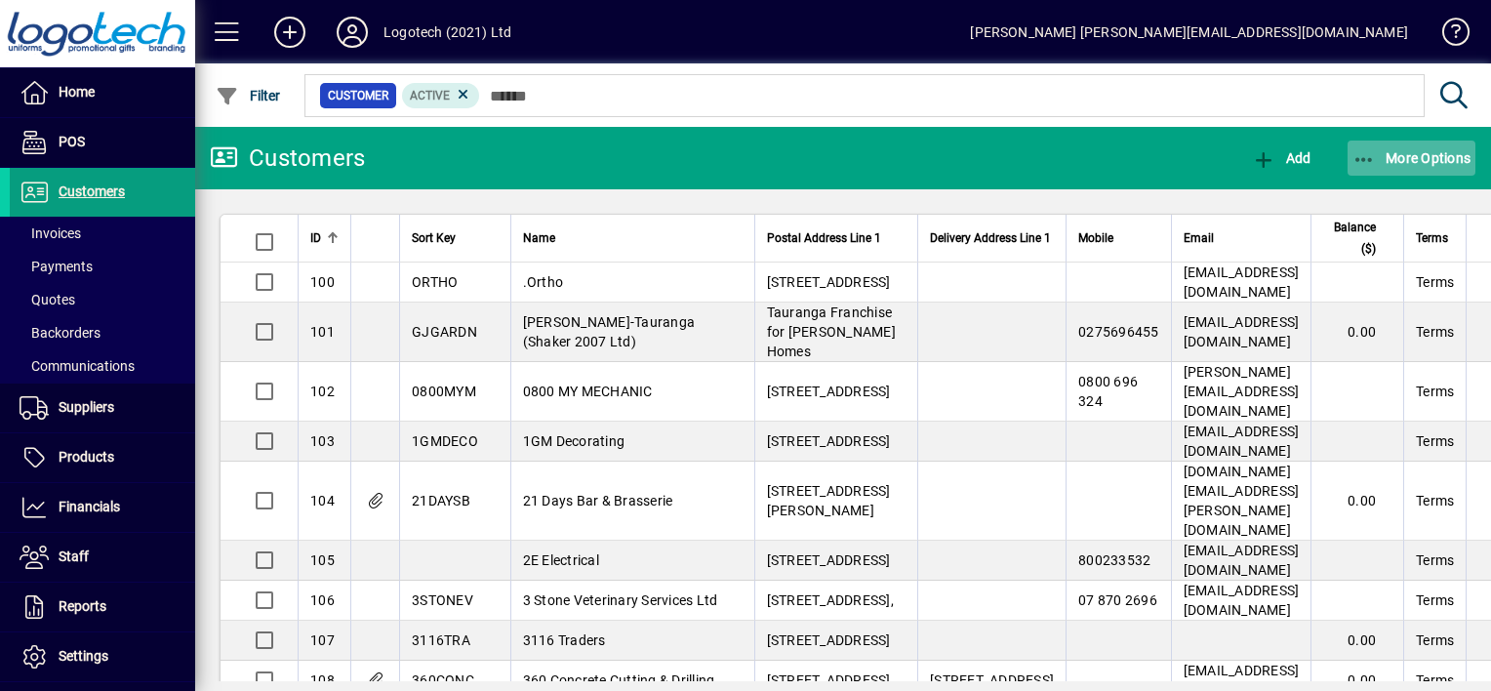
click at [1356, 158] on icon "button" at bounding box center [1365, 160] width 24 height 20
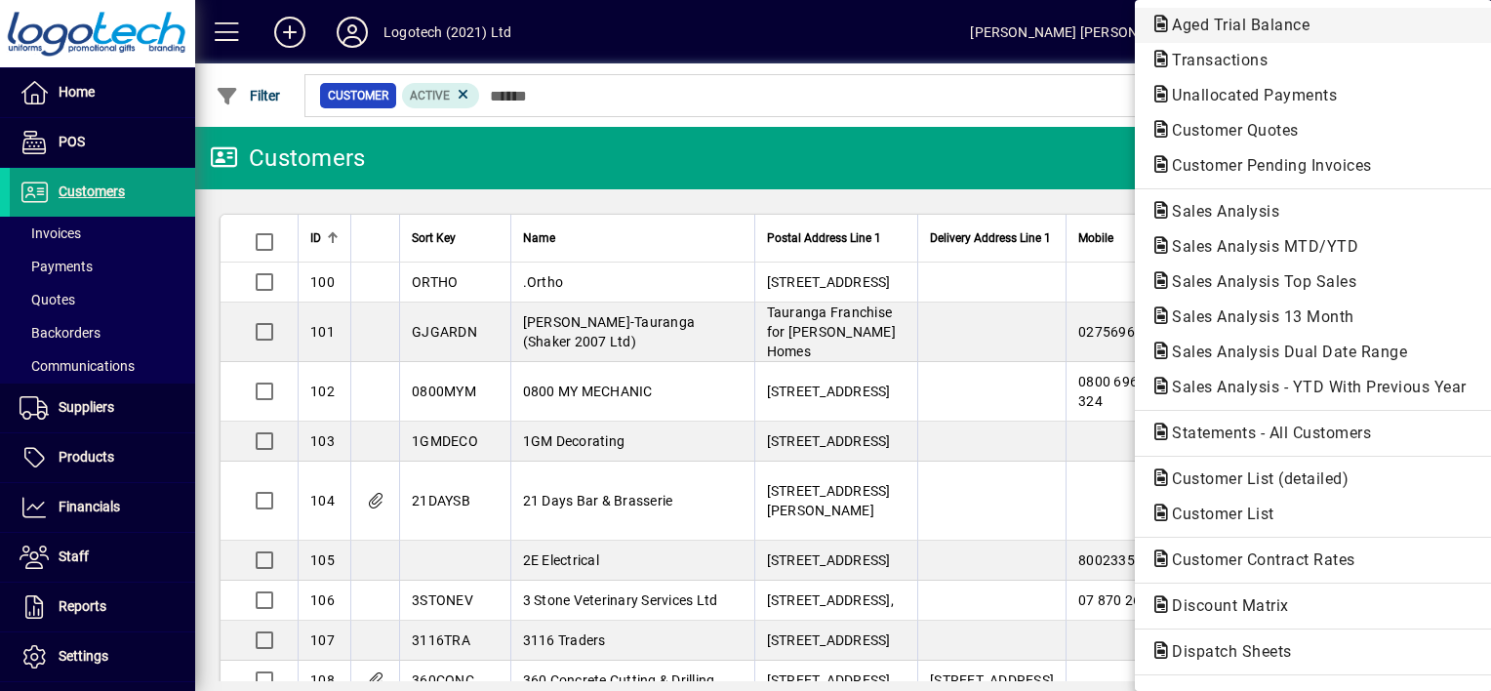
click at [1239, 35] on span "Aged Trial Balance" at bounding box center [1314, 25] width 326 height 23
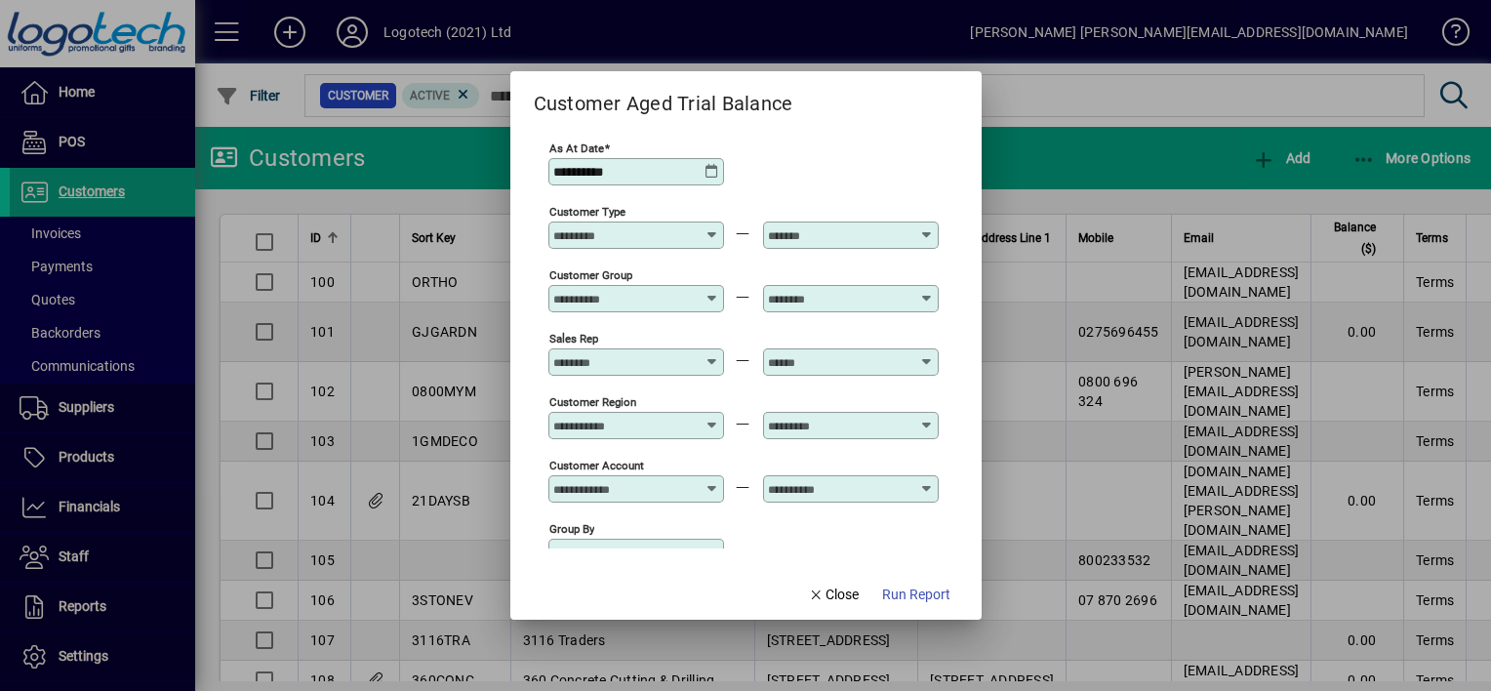
click at [713, 174] on icon at bounding box center [713, 172] width 16 height 16
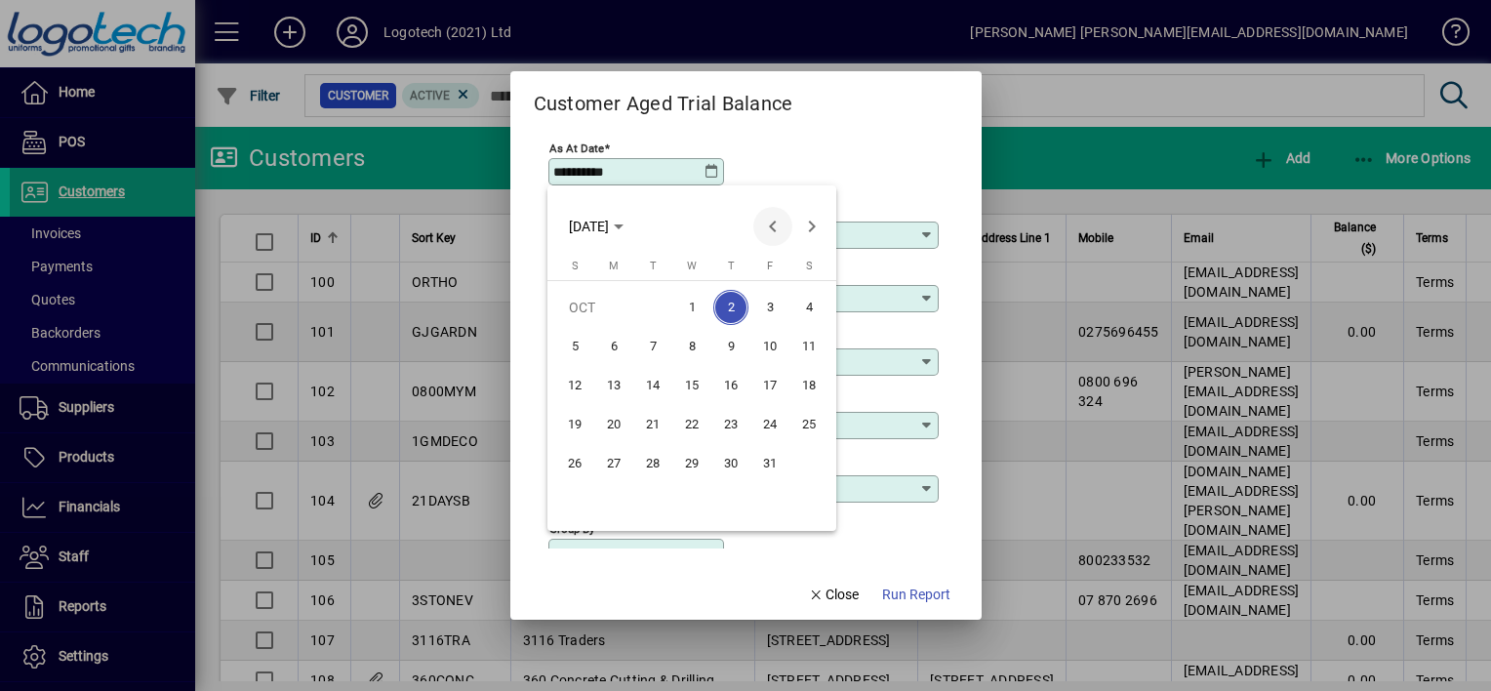
click at [772, 224] on span "Previous month" at bounding box center [772, 226] width 39 height 39
click at [651, 499] on span "30" at bounding box center [652, 502] width 35 height 35
type input "**********"
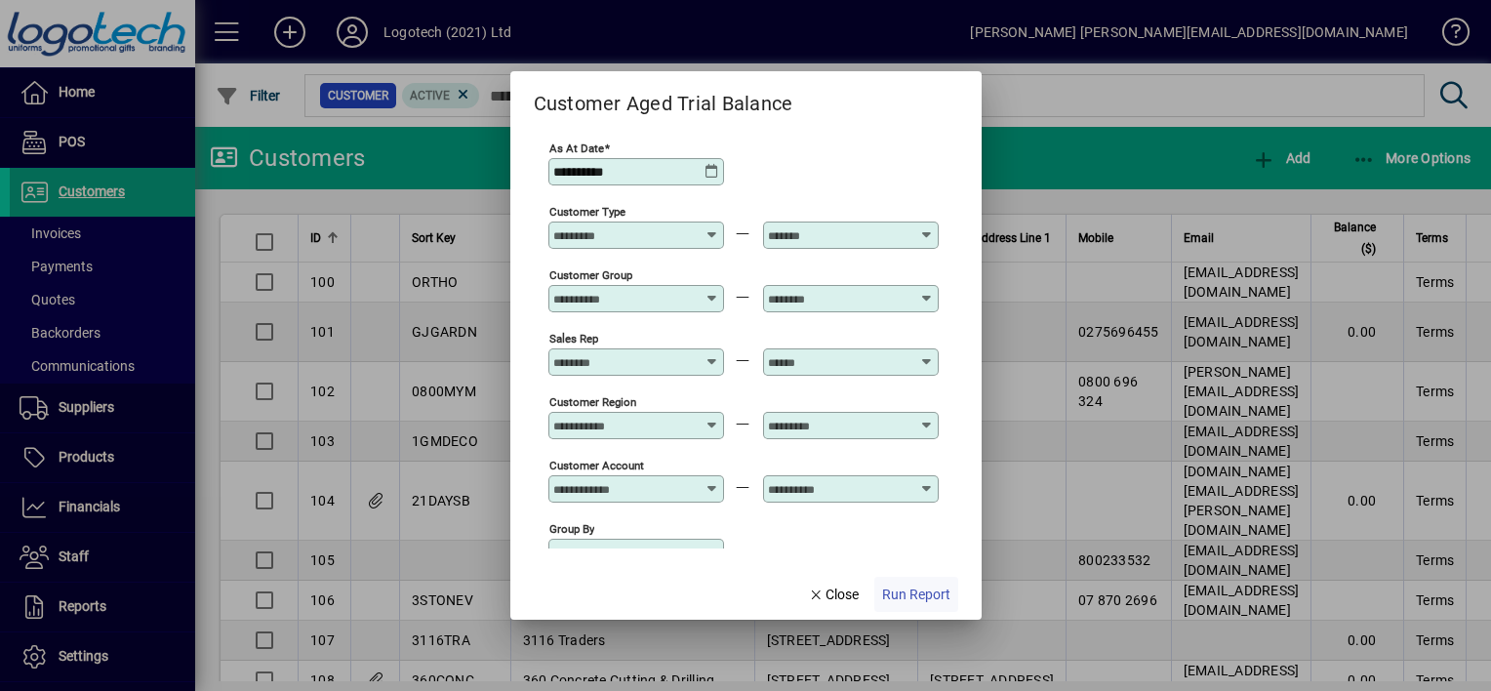
click at [894, 589] on span "Run Report" at bounding box center [916, 595] width 68 height 20
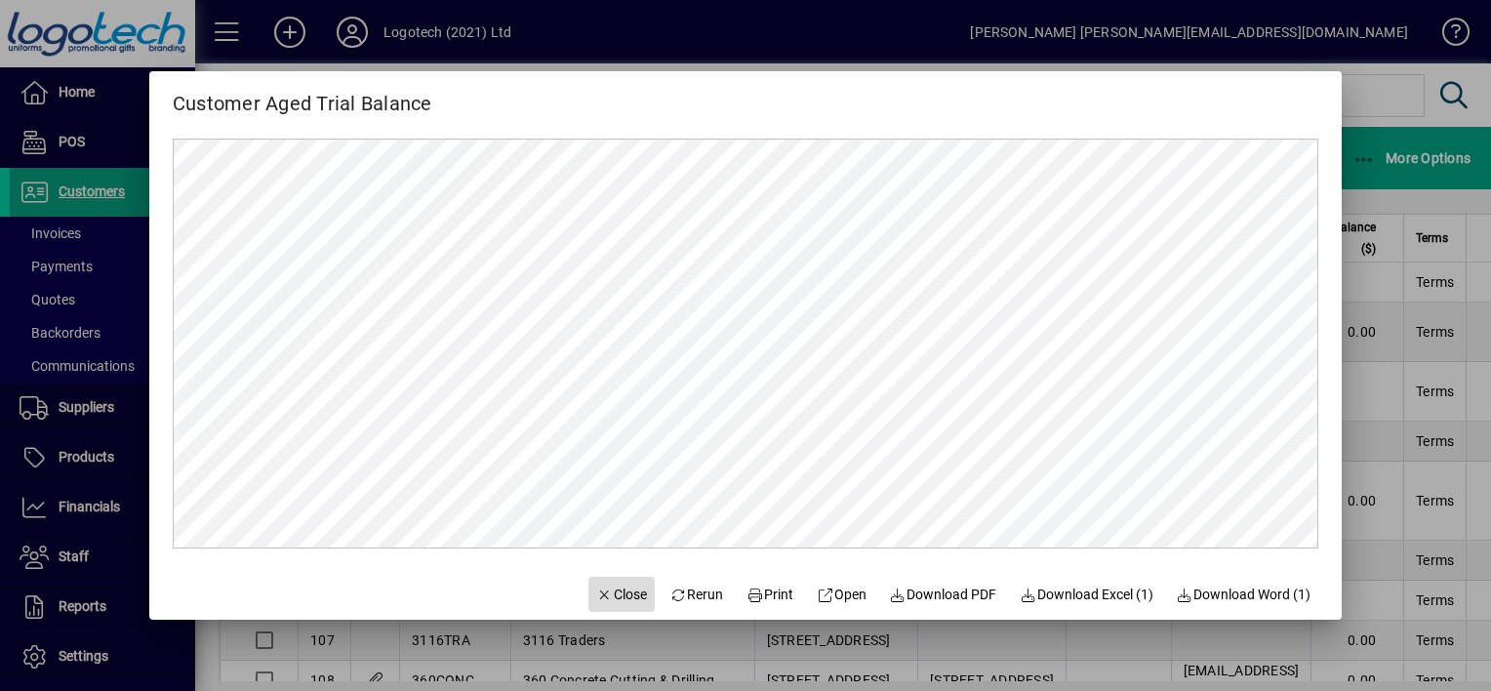
click at [613, 587] on span "Close" at bounding box center [621, 595] width 51 height 20
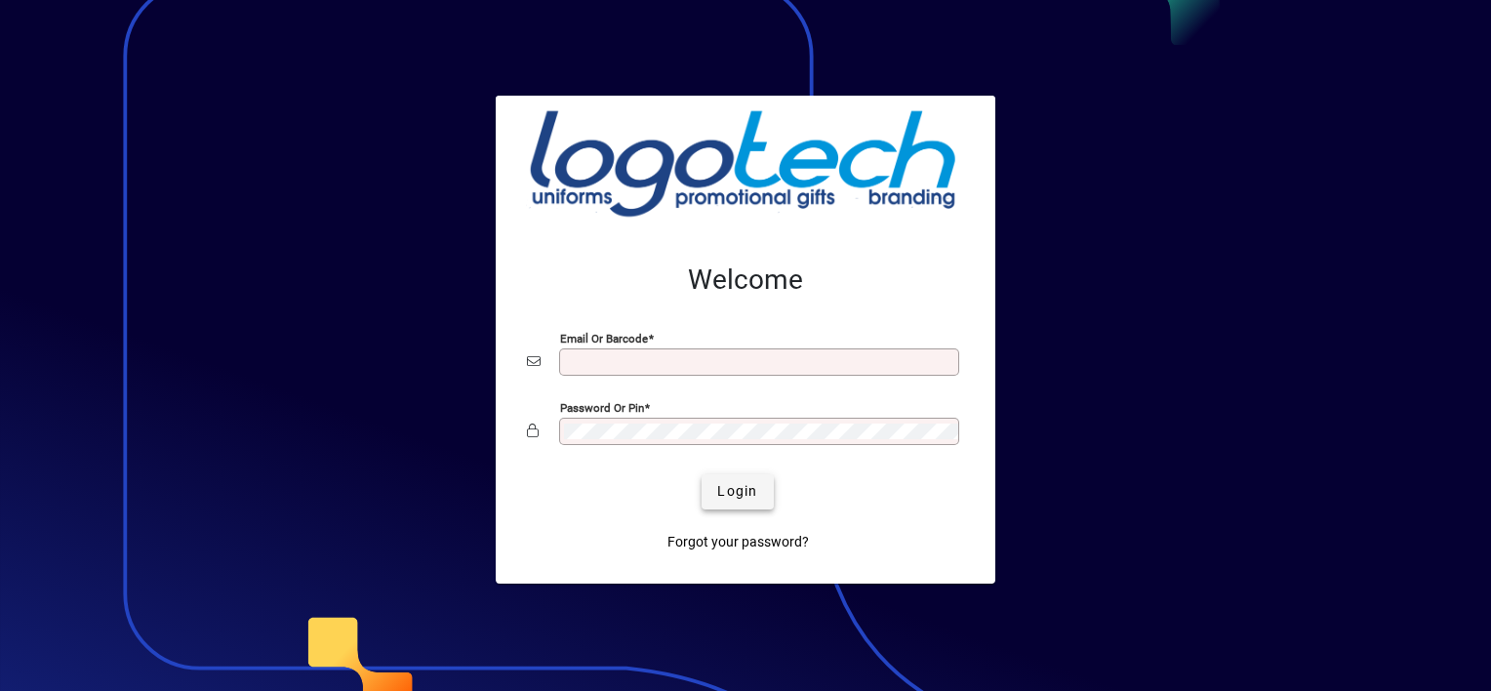
type input "**********"
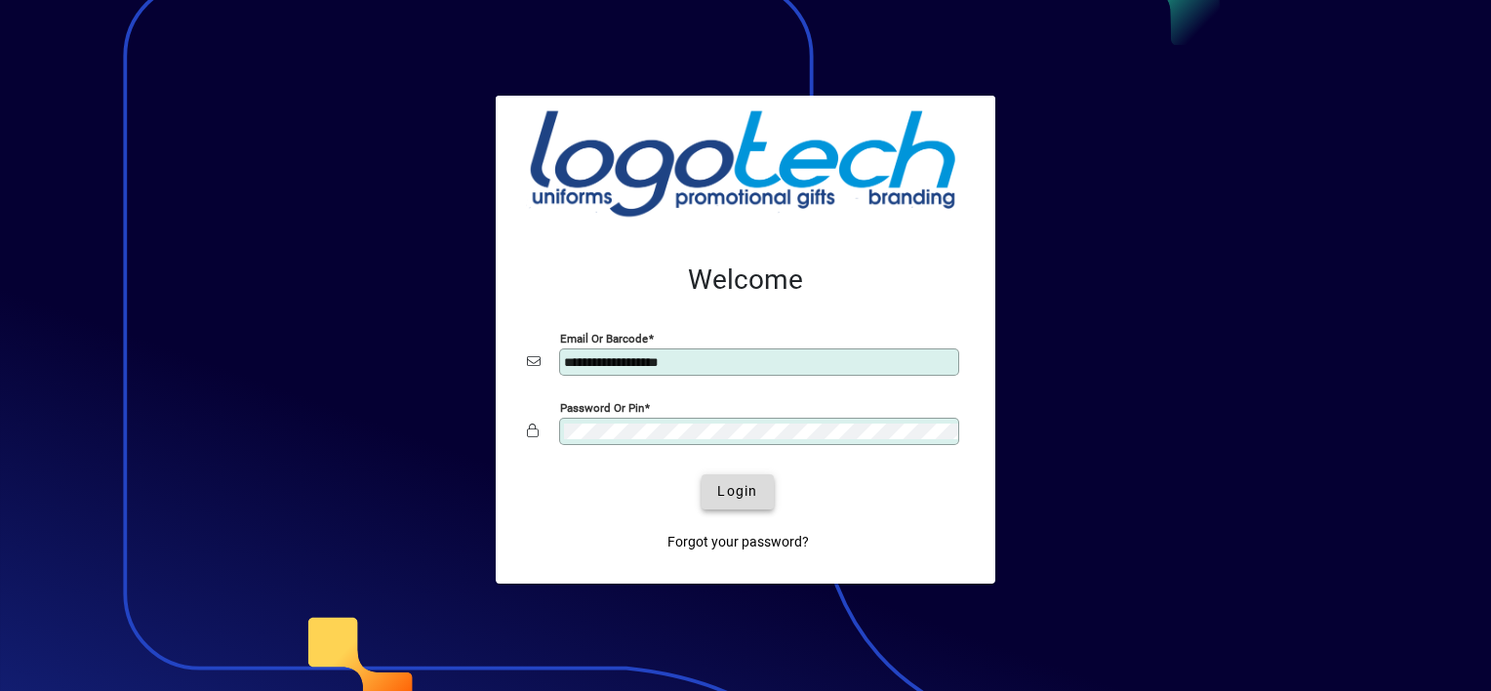
click at [744, 480] on span "submit" at bounding box center [737, 491] width 71 height 47
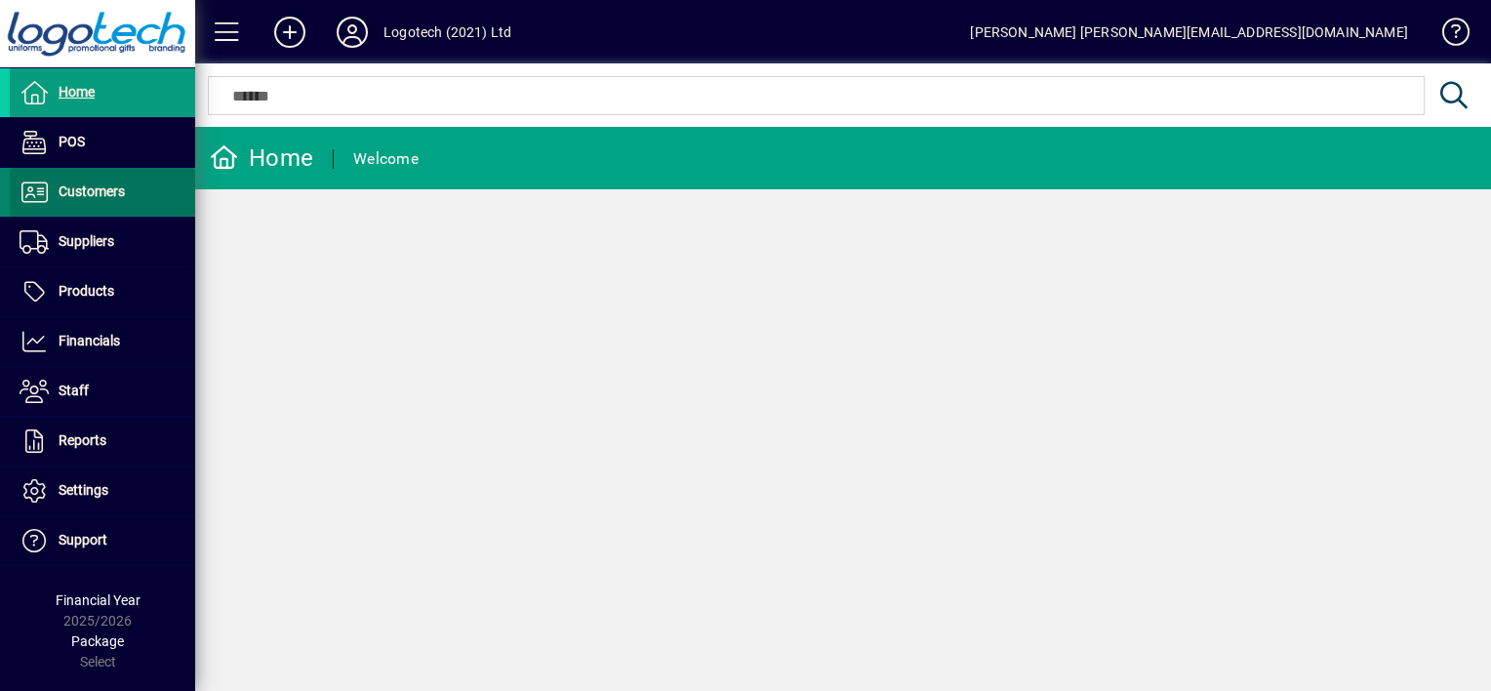
click at [98, 192] on span "Customers" at bounding box center [92, 191] width 66 height 16
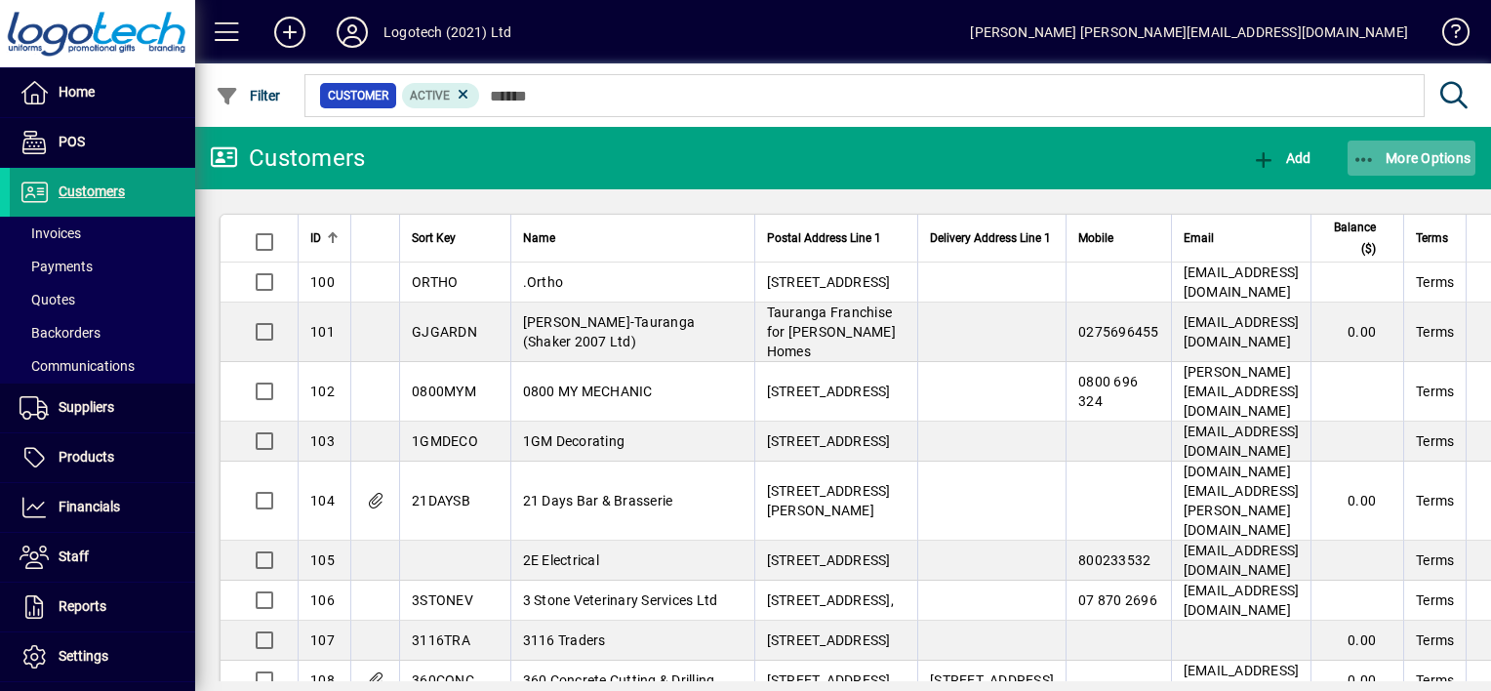
click at [1360, 154] on icon "button" at bounding box center [1365, 160] width 24 height 20
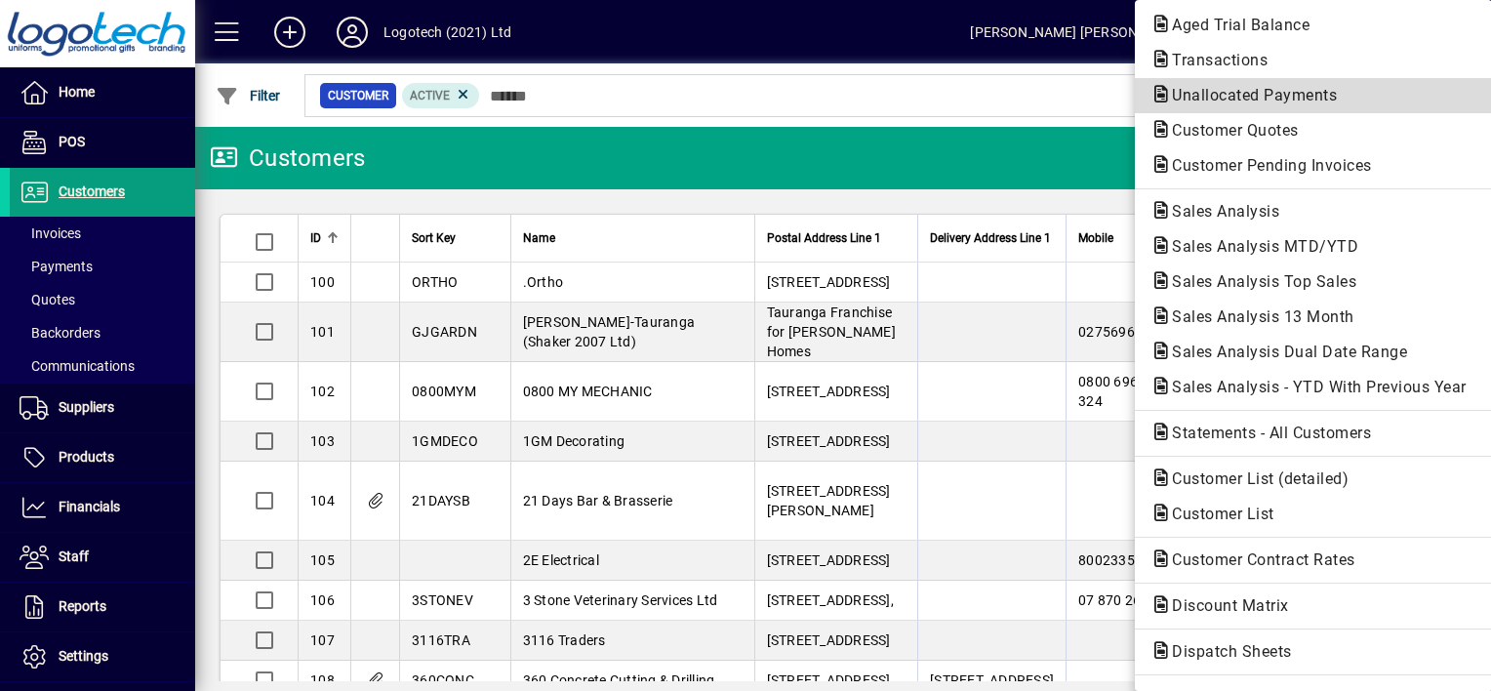
click at [1264, 94] on span "Unallocated Payments" at bounding box center [1249, 95] width 196 height 19
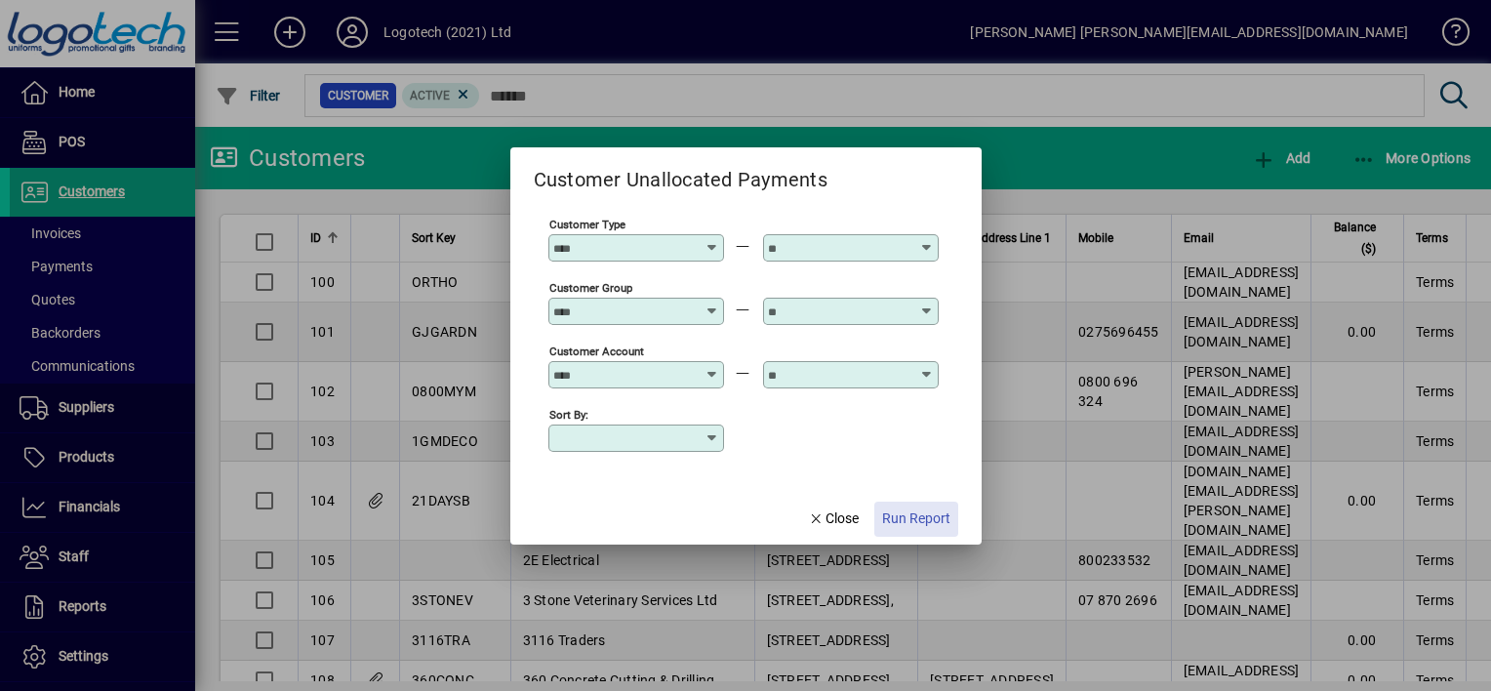
click at [926, 516] on span "Run Report" at bounding box center [916, 518] width 68 height 20
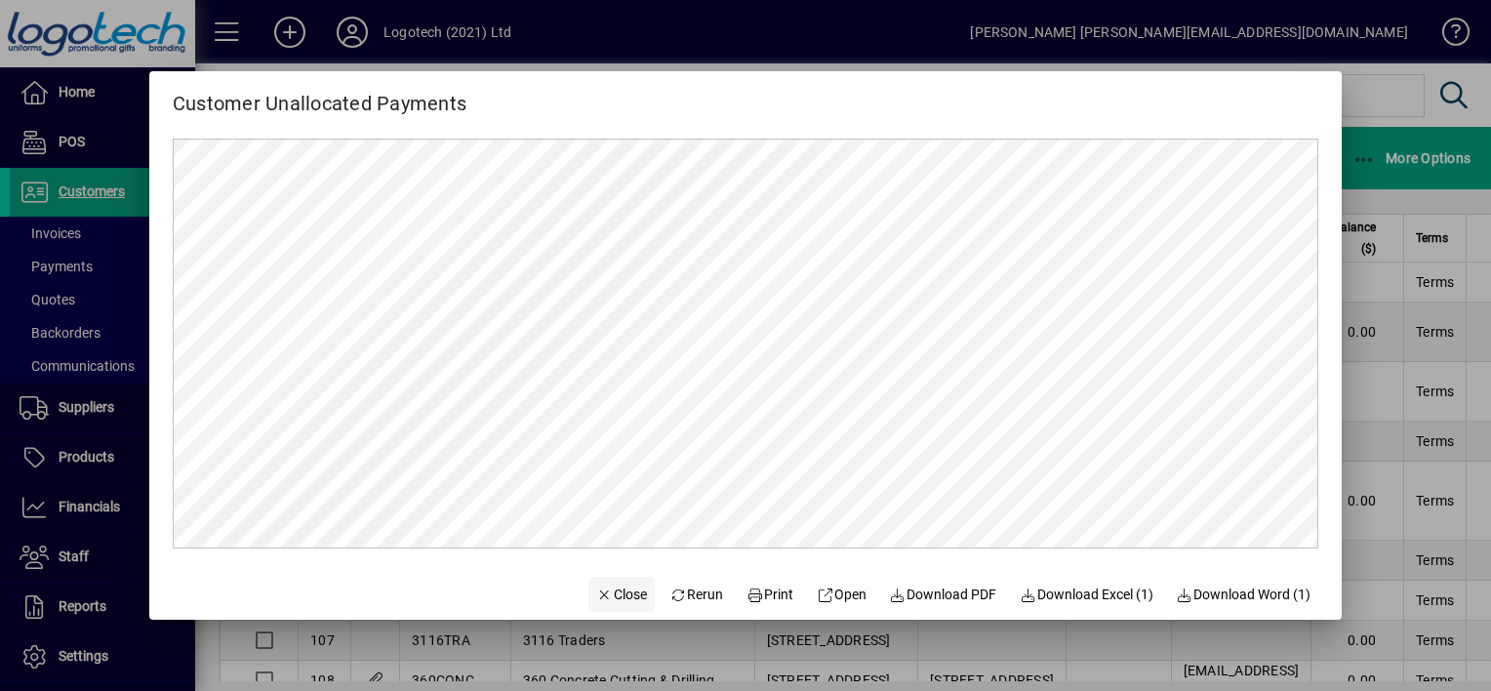
click at [617, 595] on span "Close" at bounding box center [621, 595] width 51 height 20
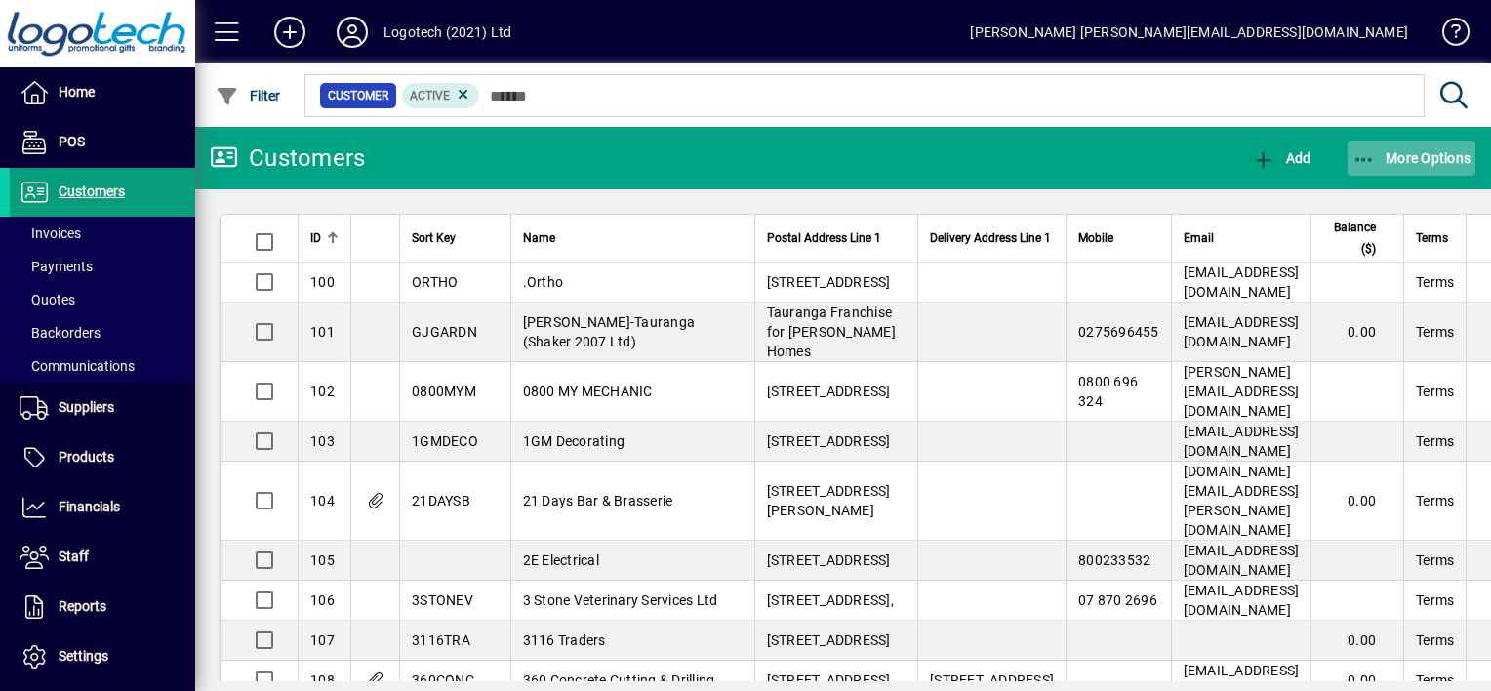
click at [1361, 160] on icon "button" at bounding box center [1365, 160] width 24 height 20
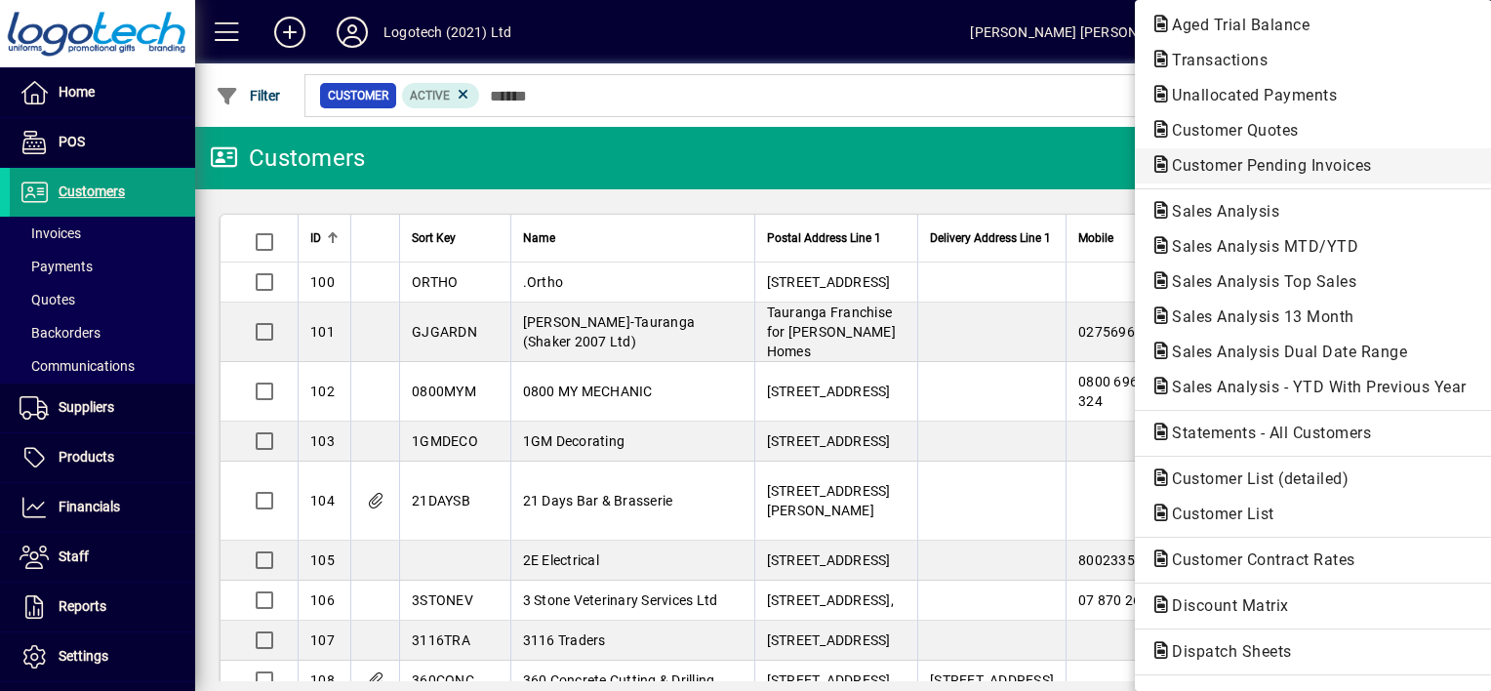
click at [1249, 162] on span "Customer Pending Invoices" at bounding box center [1266, 165] width 231 height 19
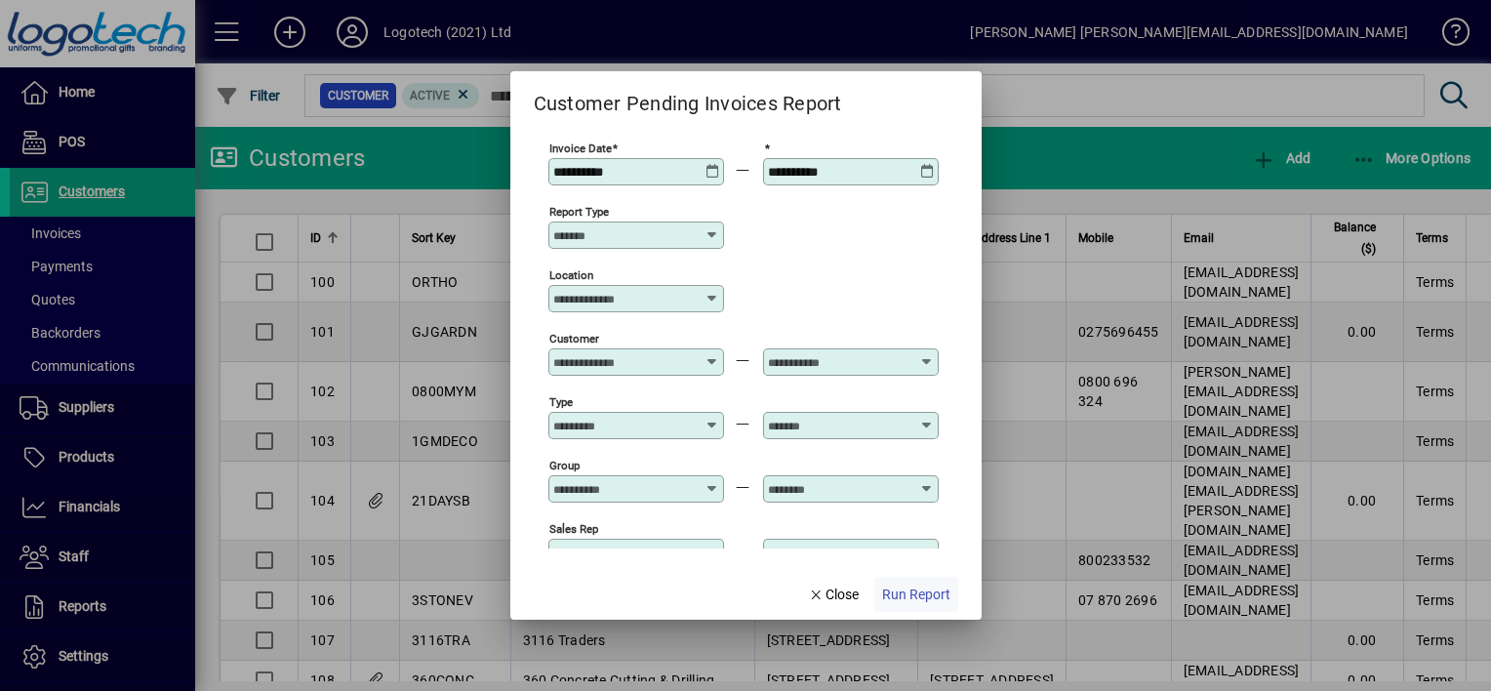
click at [904, 589] on span "Run Report" at bounding box center [916, 595] width 68 height 20
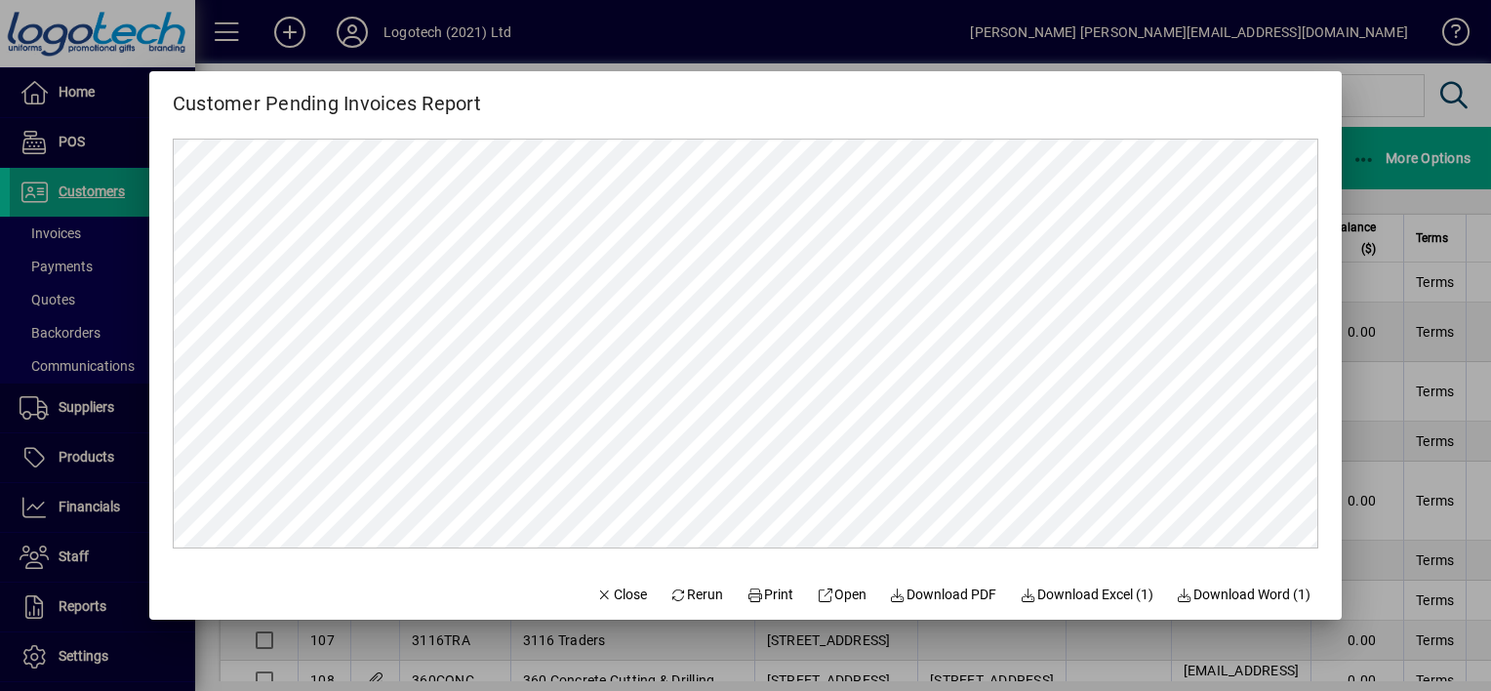
click at [1322, 386] on mat-dialog-content at bounding box center [745, 343] width 1193 height 449
click at [611, 586] on span "Close" at bounding box center [621, 595] width 51 height 20
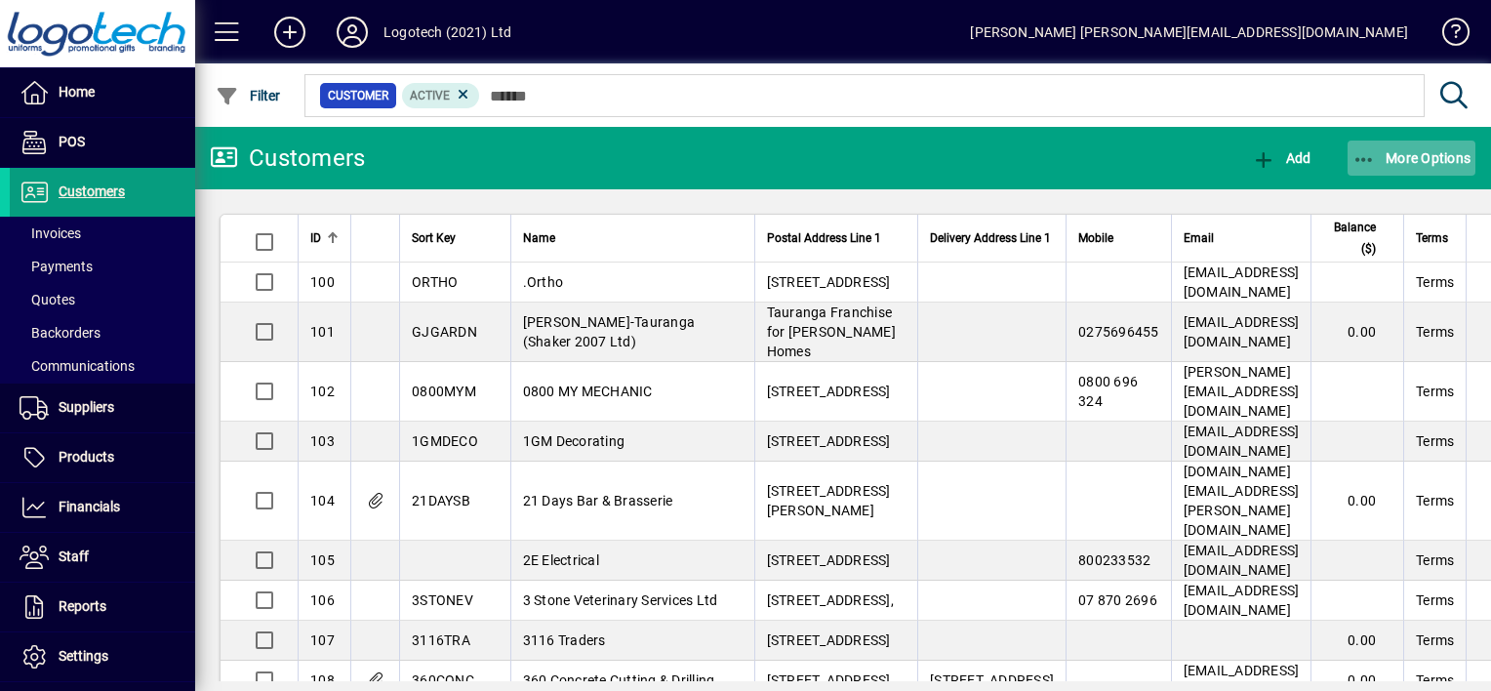
click at [1374, 152] on icon "button" at bounding box center [1365, 160] width 24 height 20
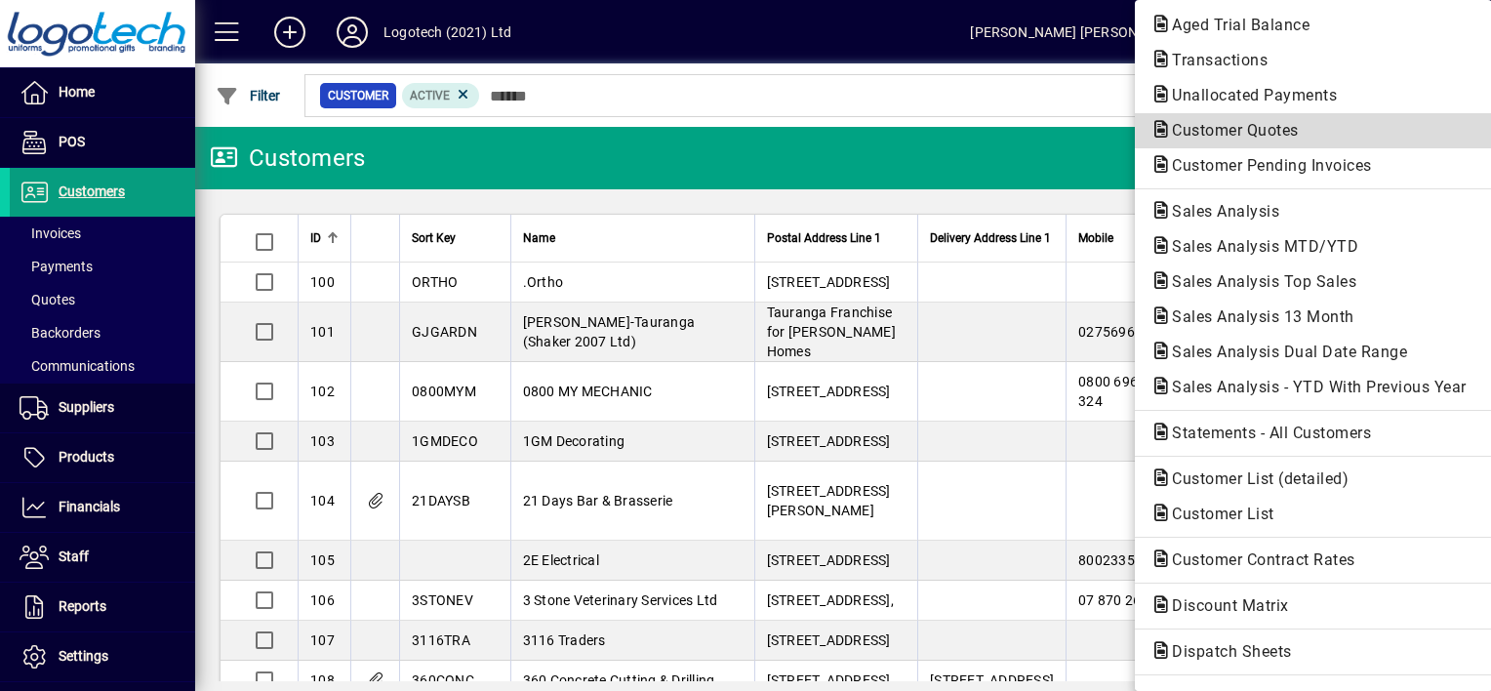
click at [1253, 137] on span "Customer Quotes" at bounding box center [1230, 130] width 158 height 19
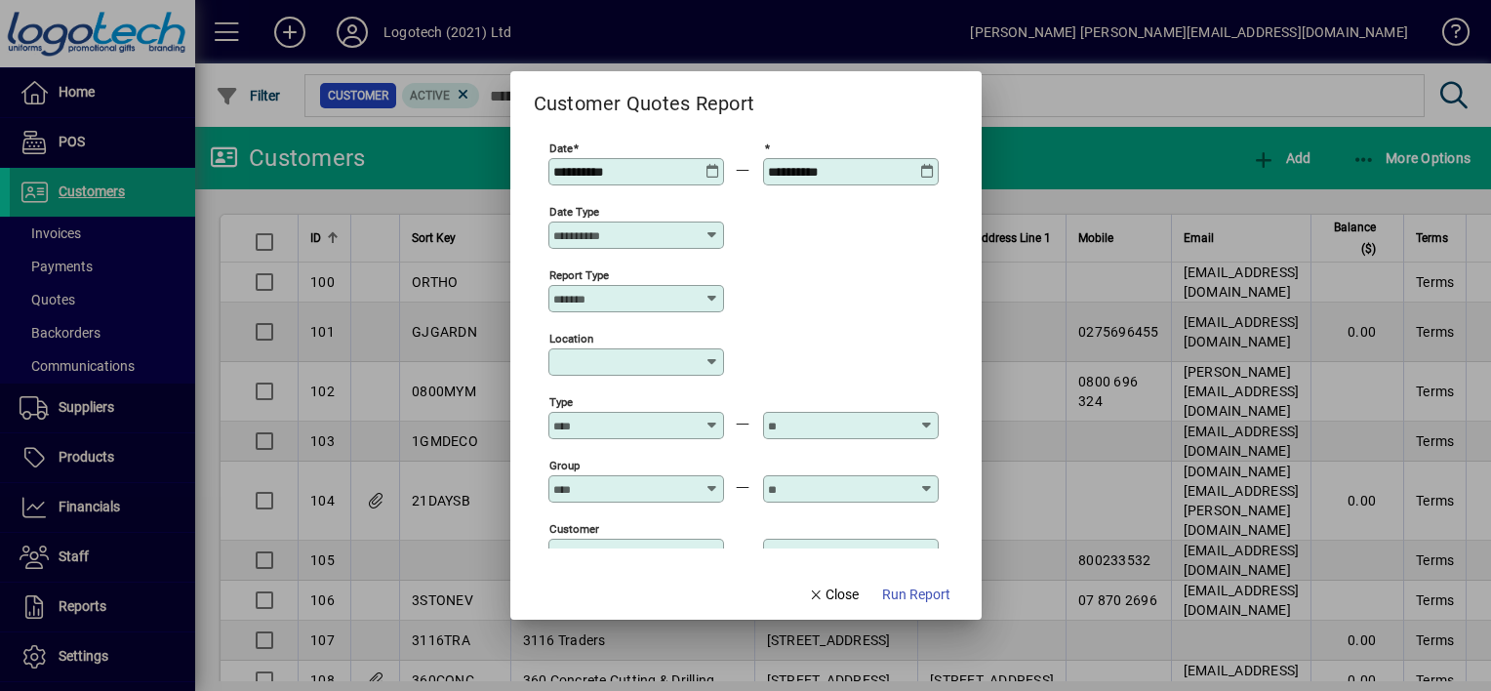
click at [714, 164] on icon at bounding box center [713, 164] width 15 height 0
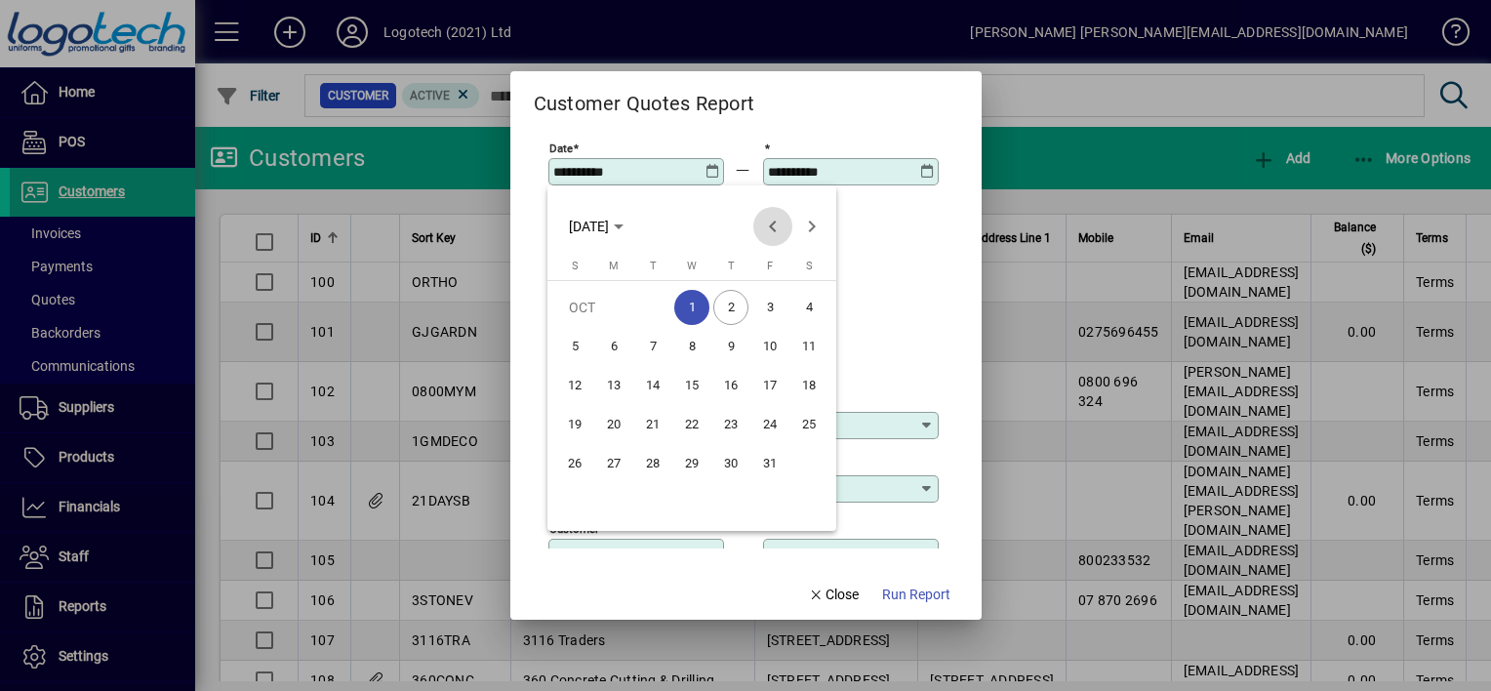
click at [773, 232] on span "Previous month" at bounding box center [772, 226] width 39 height 39
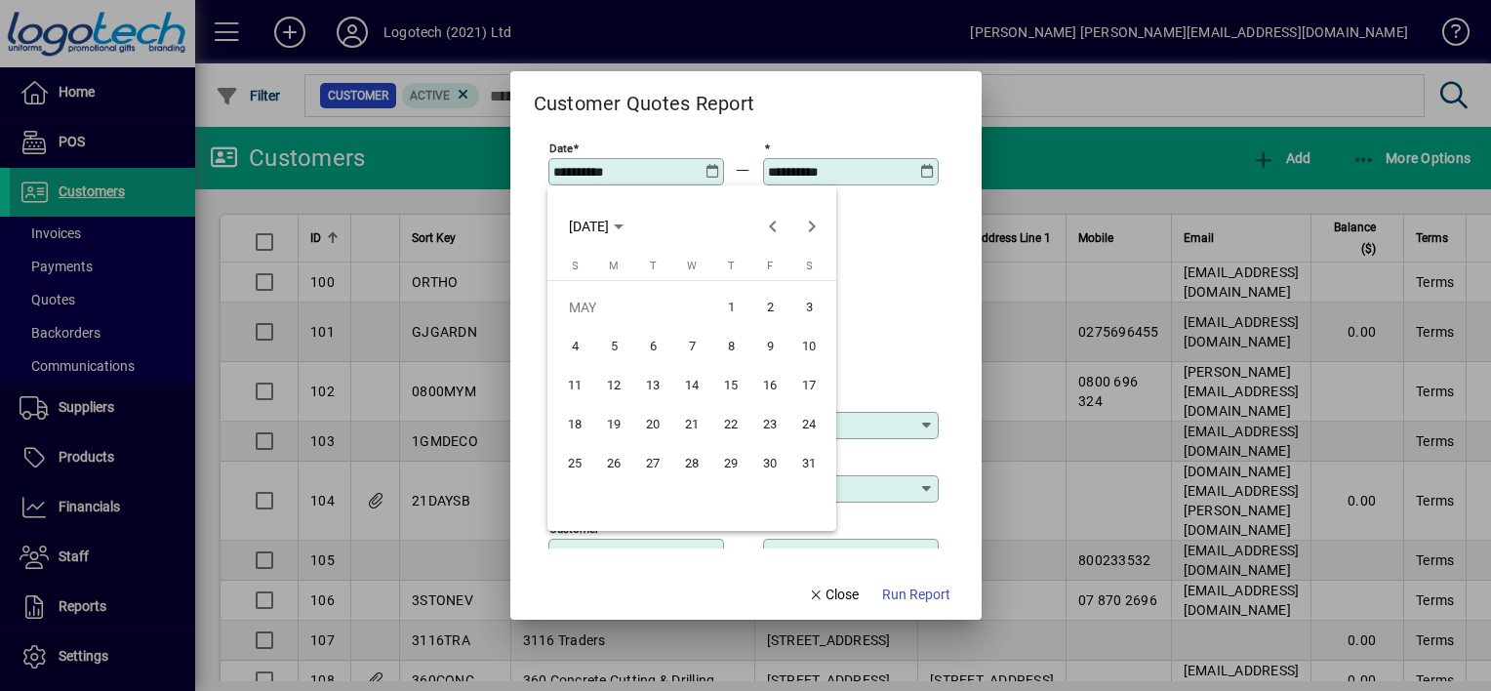
click at [728, 308] on span "1" at bounding box center [730, 307] width 35 height 35
type input "**********"
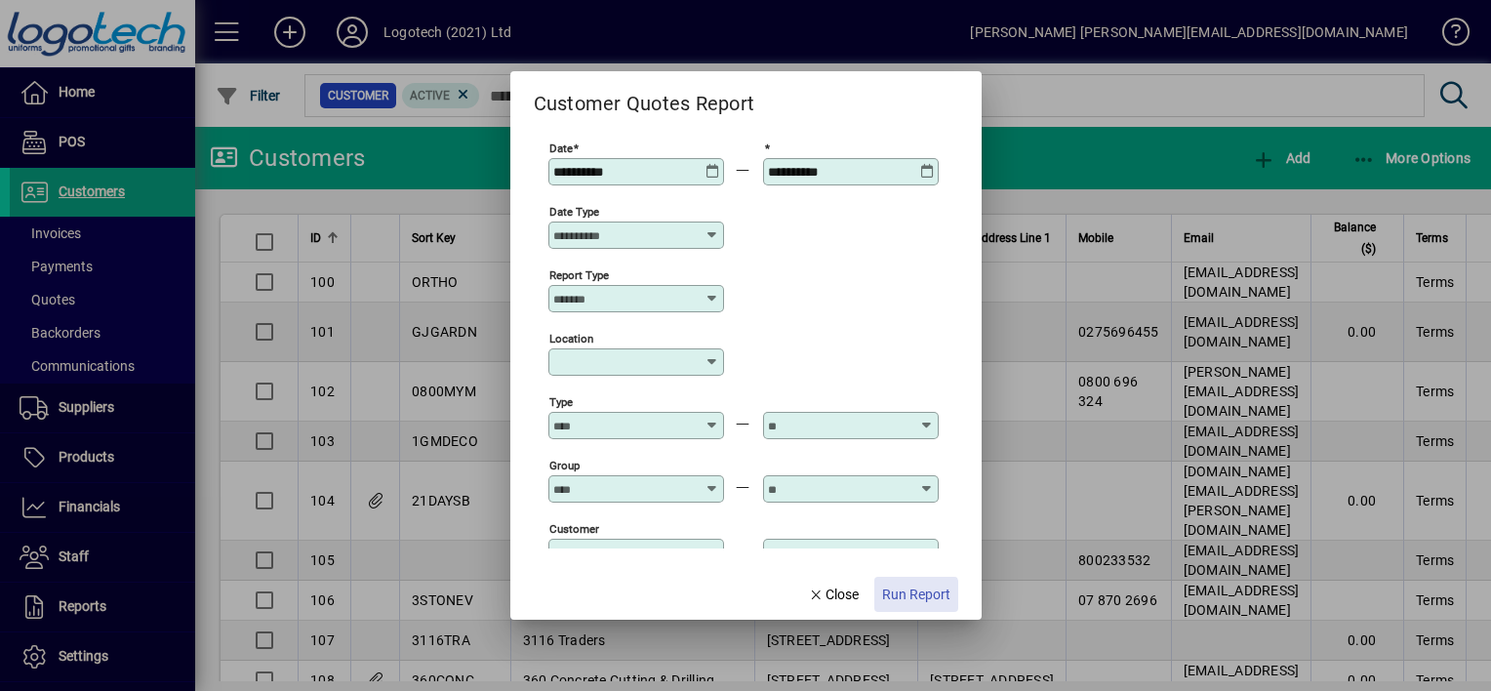
click at [902, 595] on span "Run Report" at bounding box center [916, 595] width 68 height 20
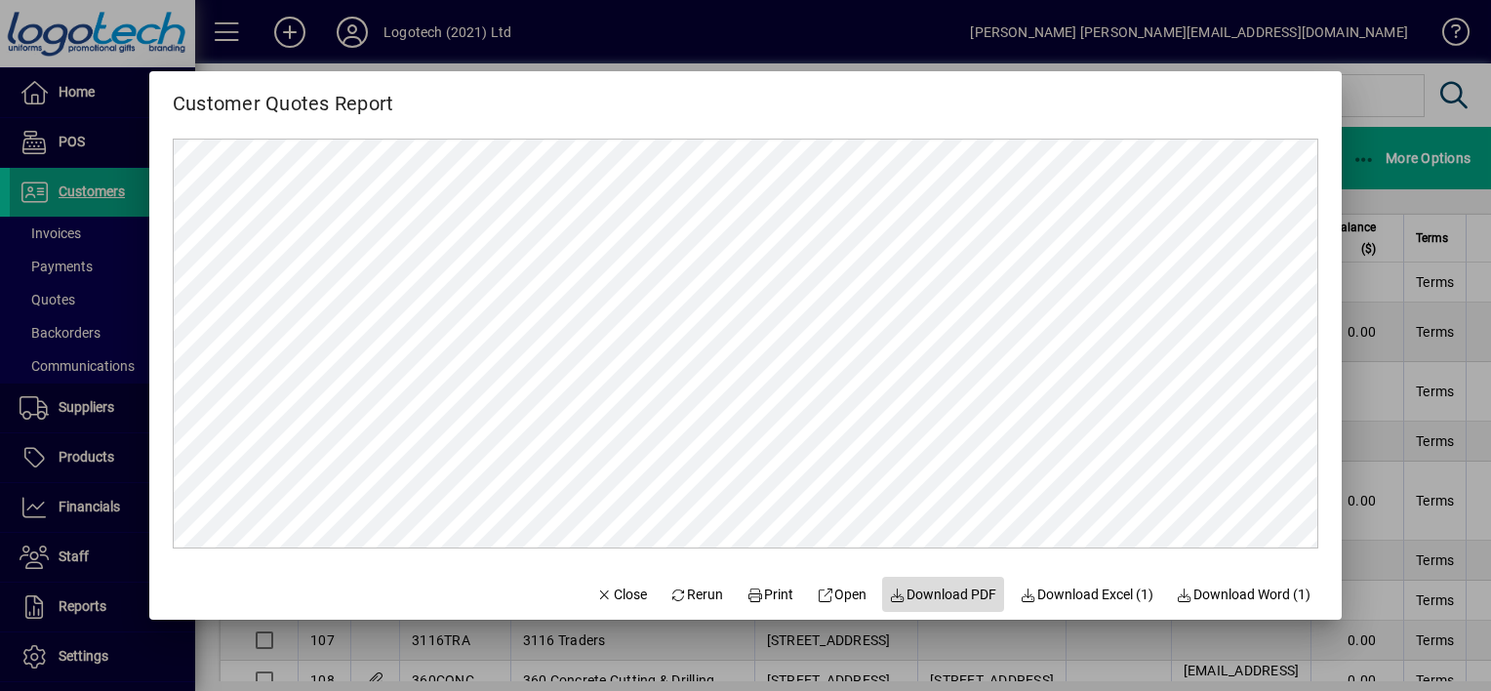
click at [902, 595] on span "Download PDF" at bounding box center [943, 595] width 107 height 20
click at [619, 585] on span "Close" at bounding box center [621, 595] width 51 height 20
